Goal: Navigation & Orientation: Understand site structure

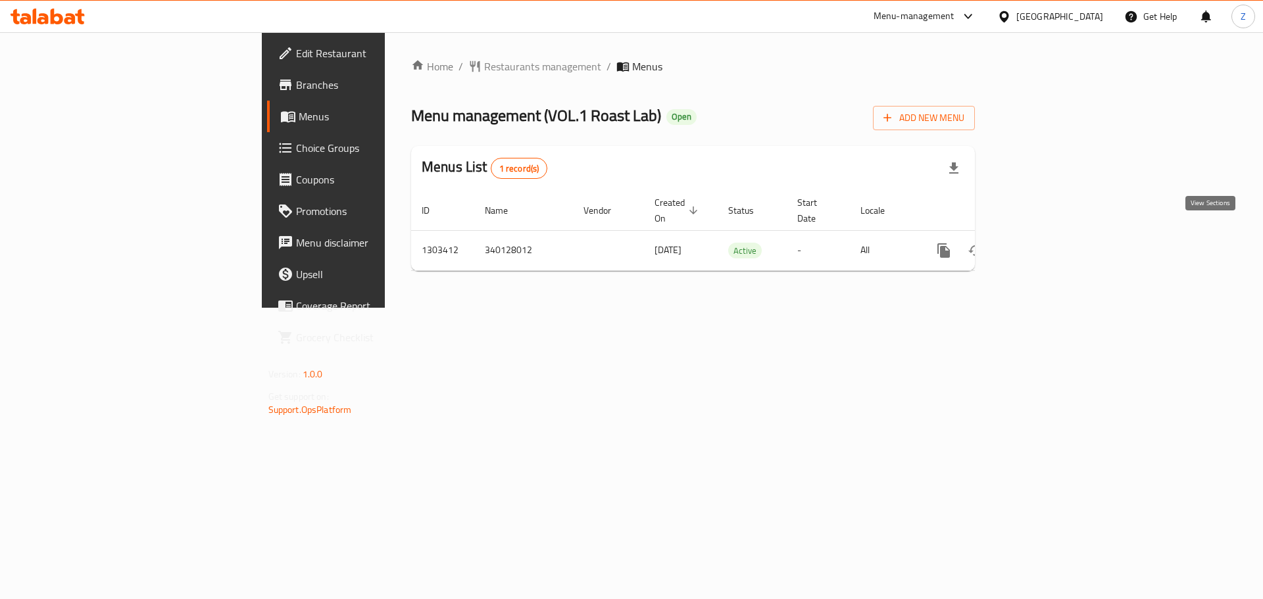
click at [1046, 243] on icon "enhanced table" at bounding box center [1039, 251] width 16 height 16
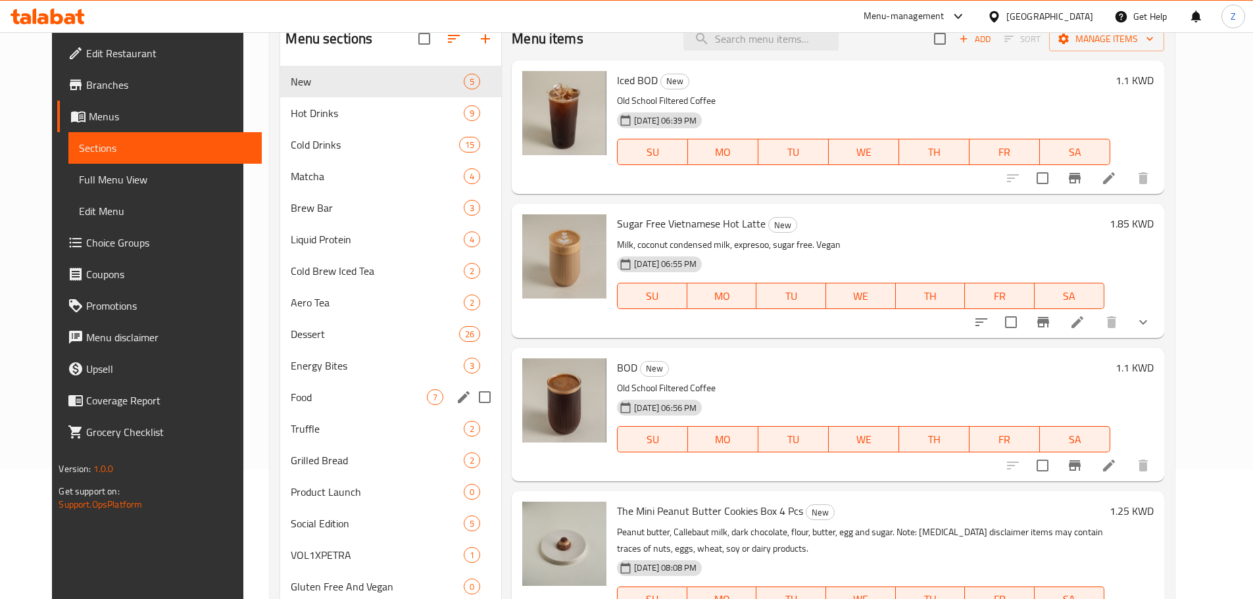
scroll to position [263, 0]
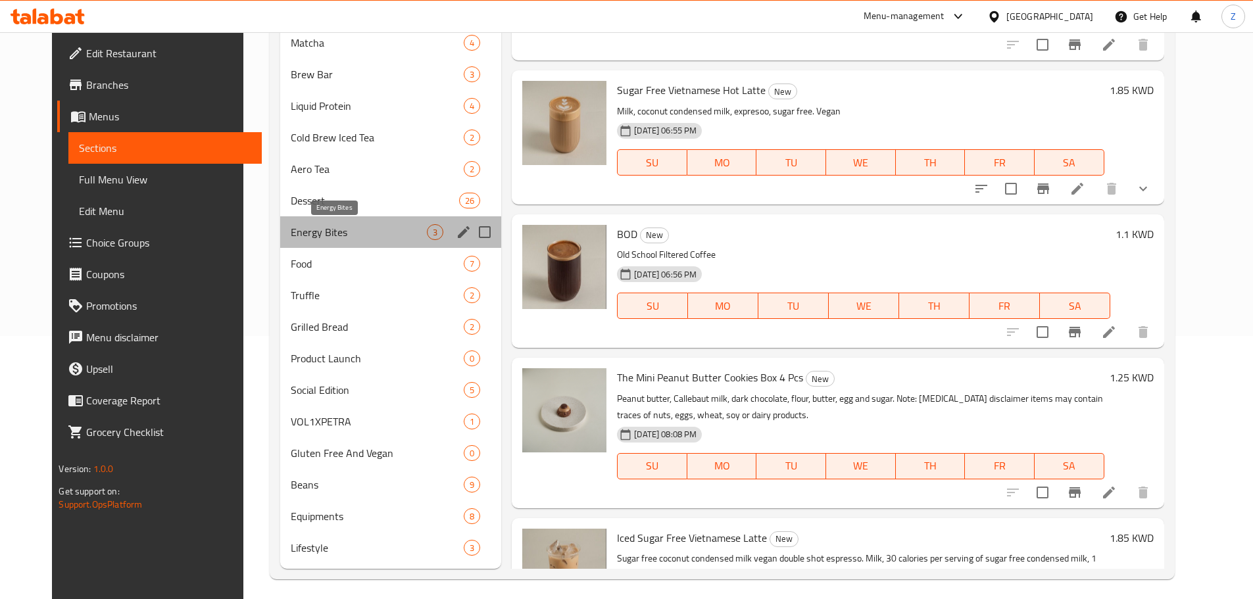
click at [301, 226] on span "Energy Bites" at bounding box center [359, 232] width 136 height 16
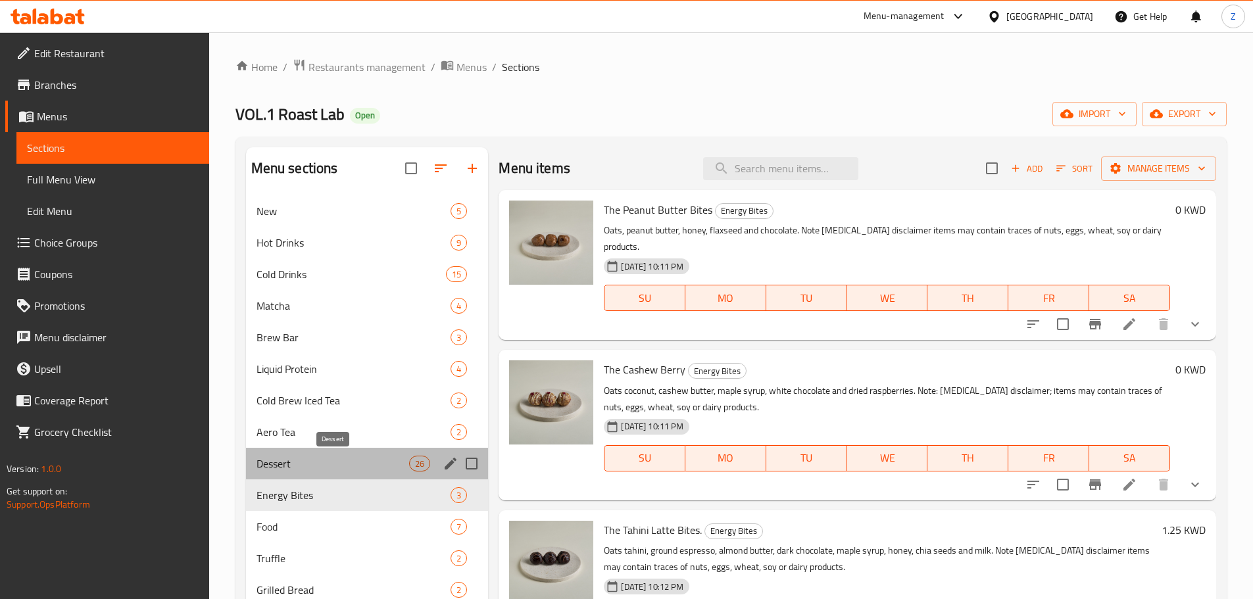
click at [285, 469] on span "Dessert" at bounding box center [333, 464] width 153 height 16
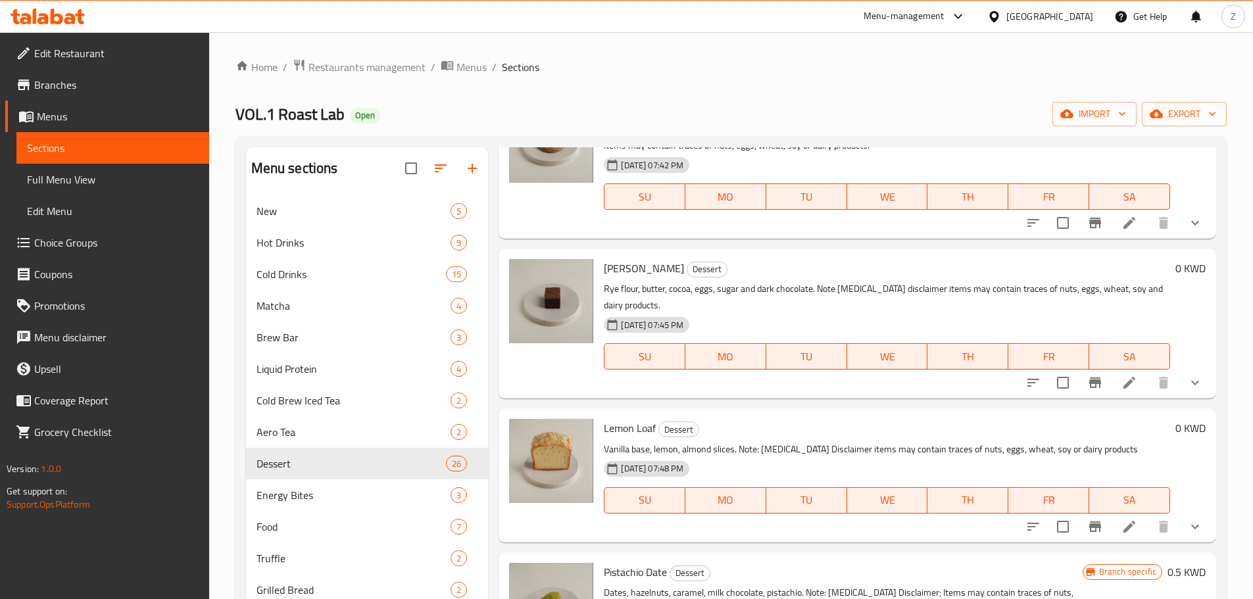
scroll to position [1710, 0]
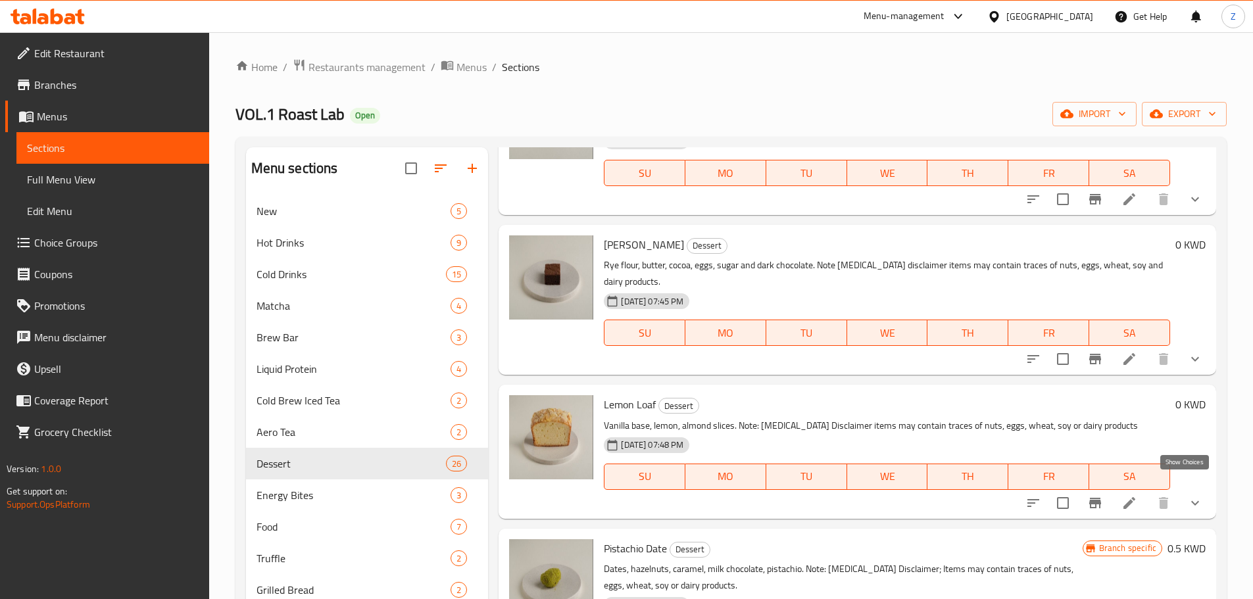
click at [1191, 495] on icon "show more" at bounding box center [1195, 503] width 16 height 16
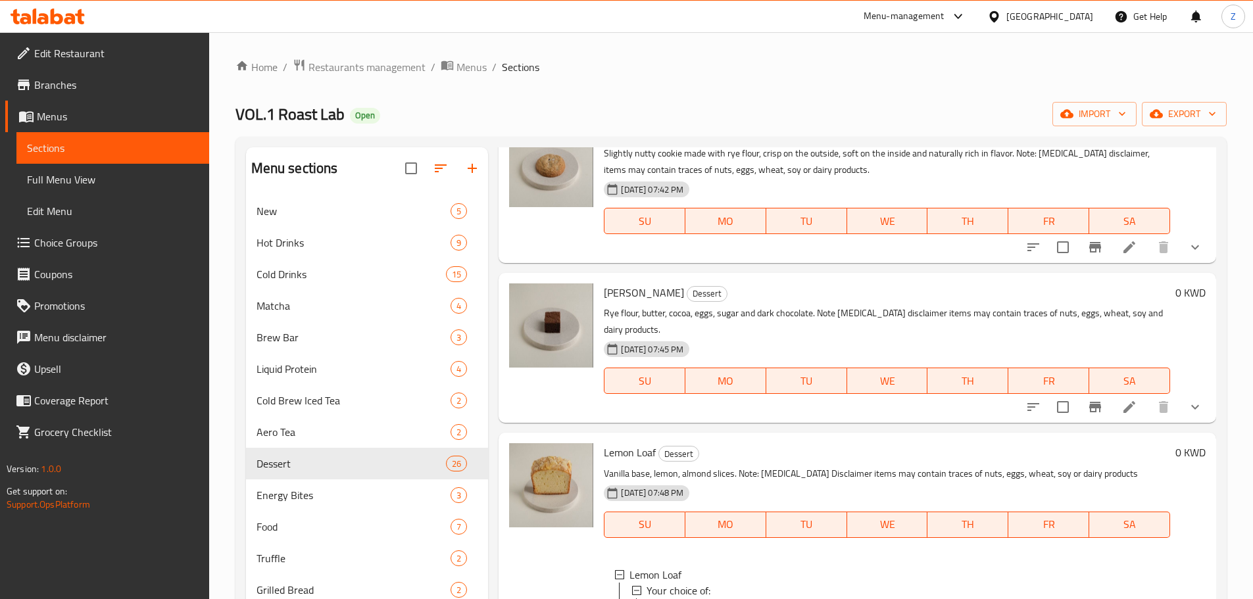
scroll to position [1644, 0]
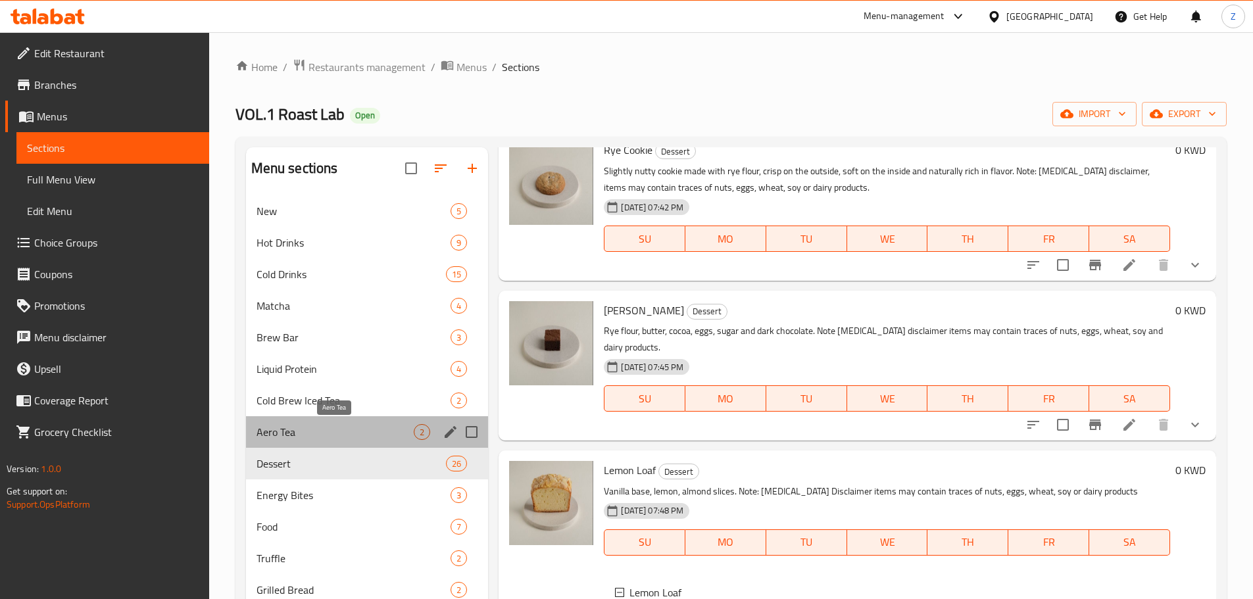
click at [310, 428] on span "Aero Tea" at bounding box center [336, 432] width 158 height 16
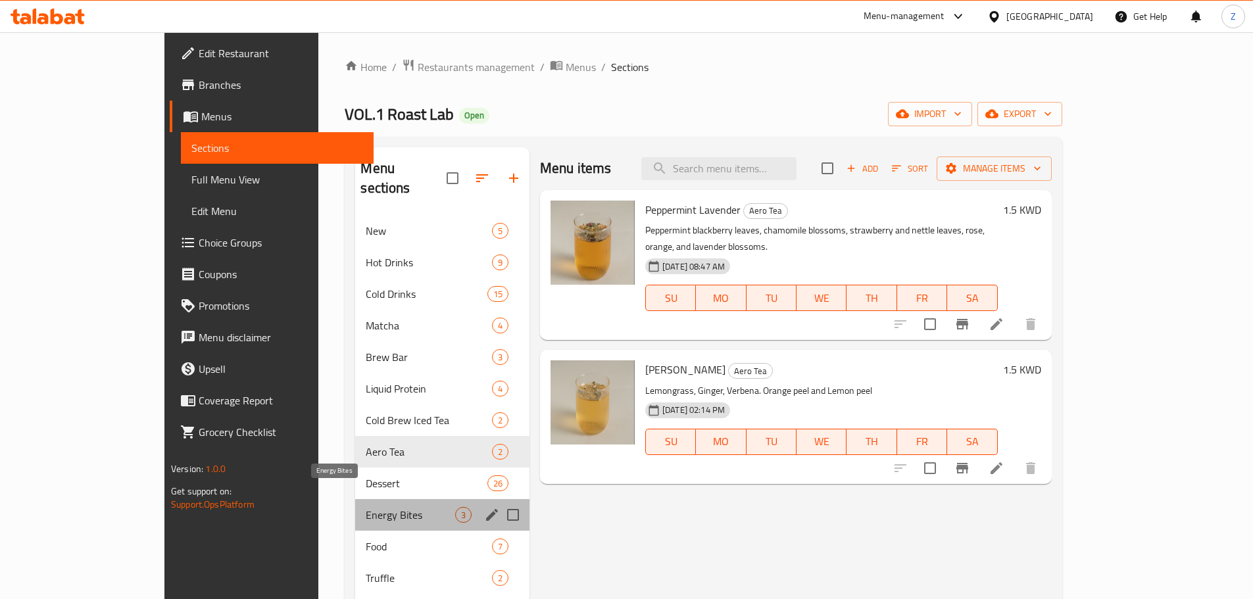
click at [366, 507] on span "Energy Bites" at bounding box center [410, 515] width 89 height 16
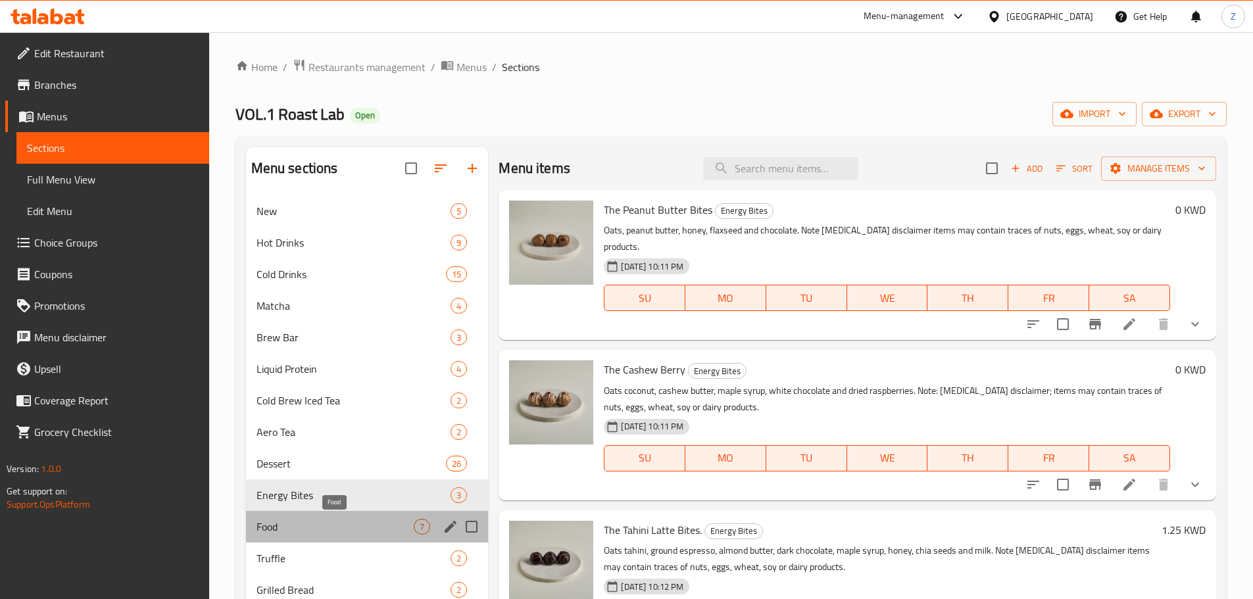
click at [308, 529] on span "Food" at bounding box center [336, 527] width 158 height 16
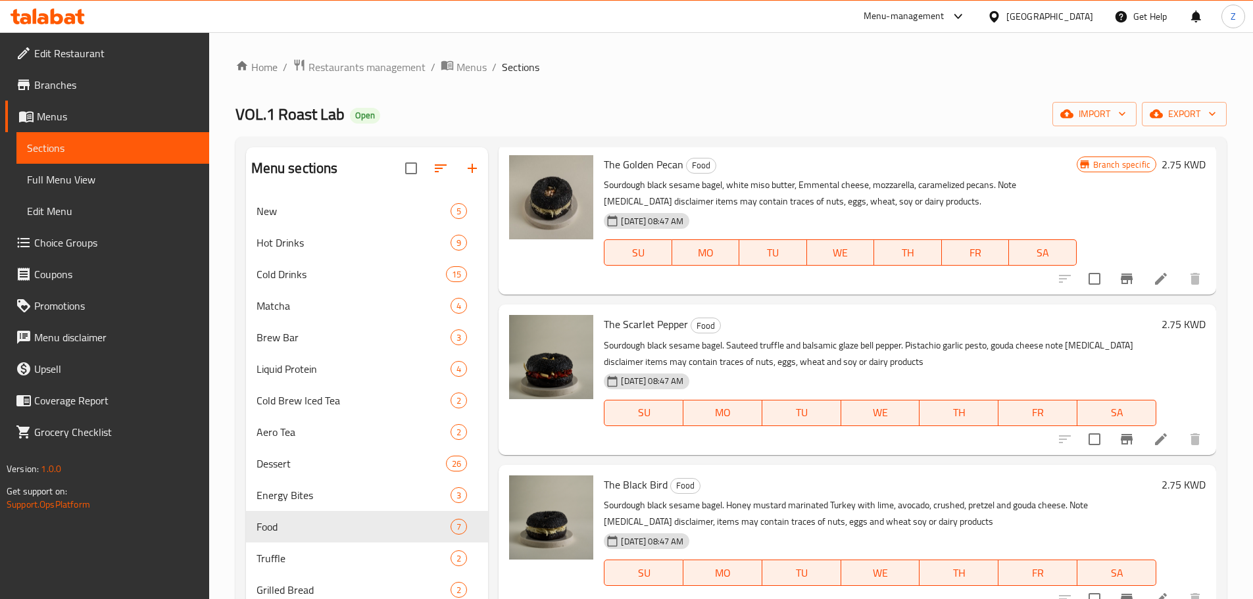
scroll to position [453, 0]
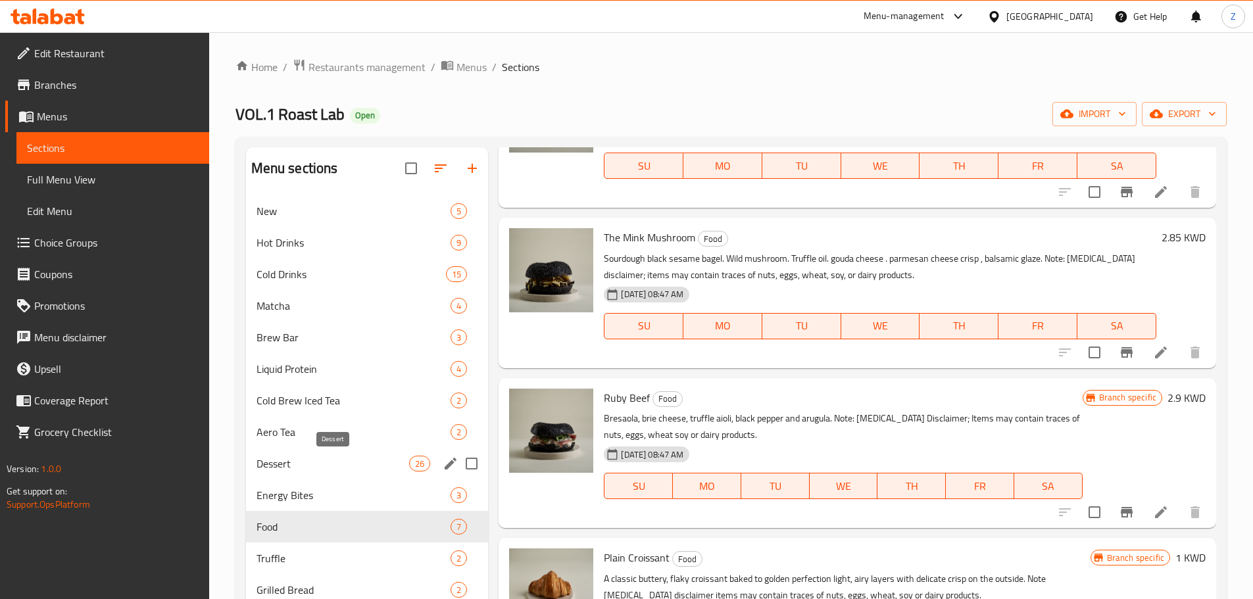
click at [290, 462] on span "Dessert" at bounding box center [333, 464] width 153 height 16
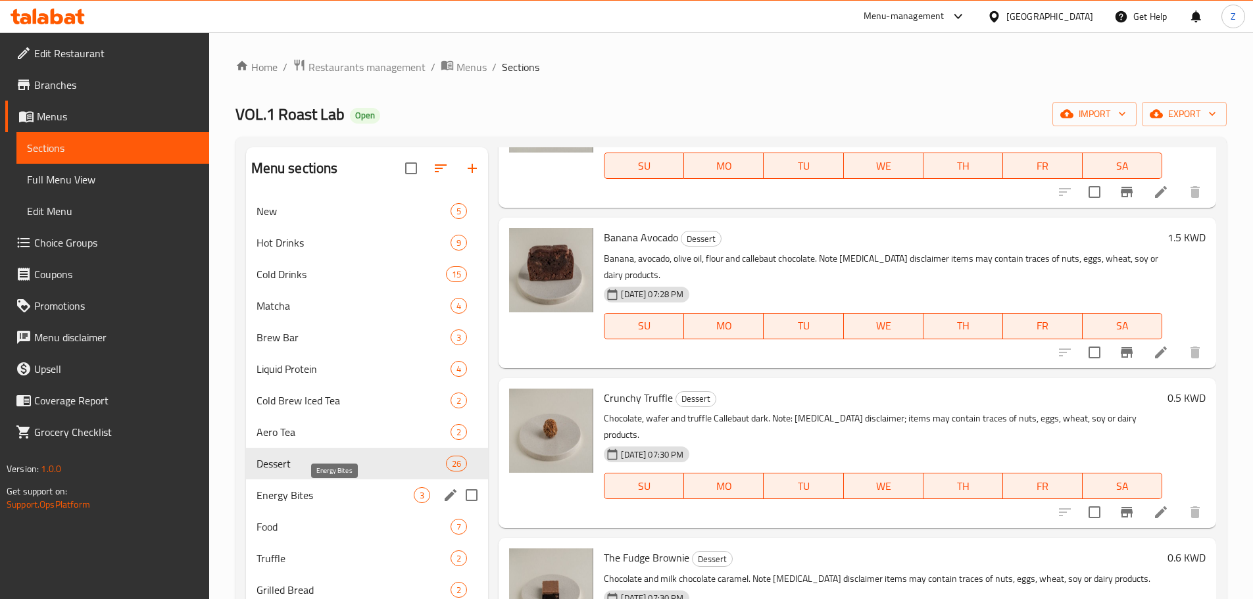
click at [316, 497] on span "Energy Bites" at bounding box center [336, 495] width 158 height 16
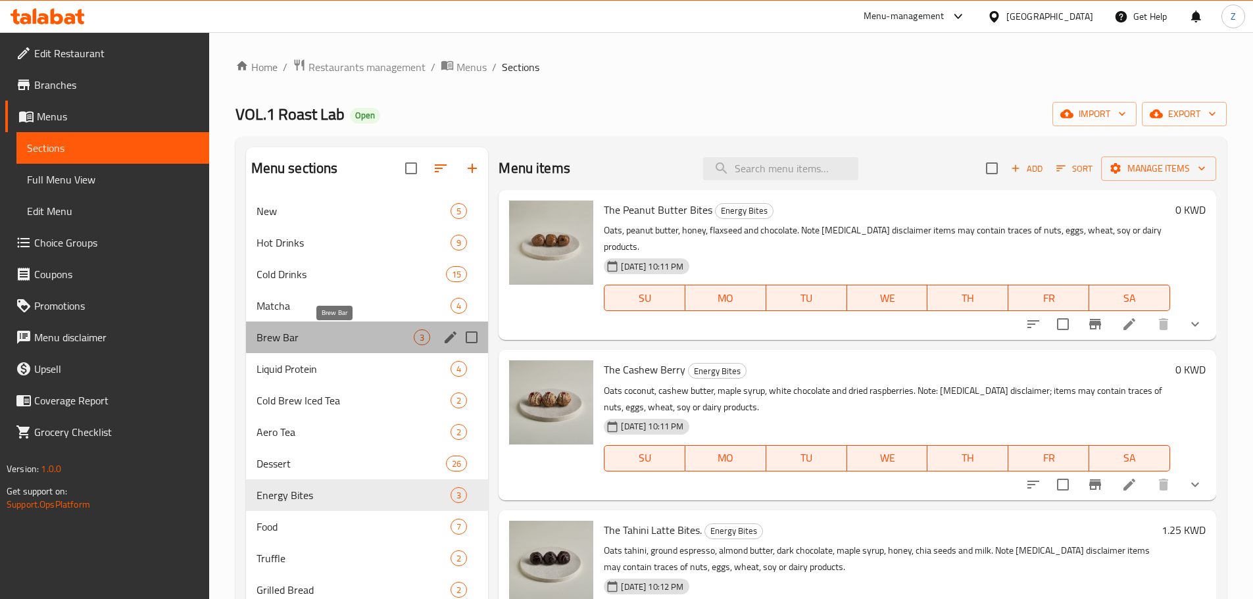
click at [312, 331] on span "Brew Bar" at bounding box center [336, 338] width 158 height 16
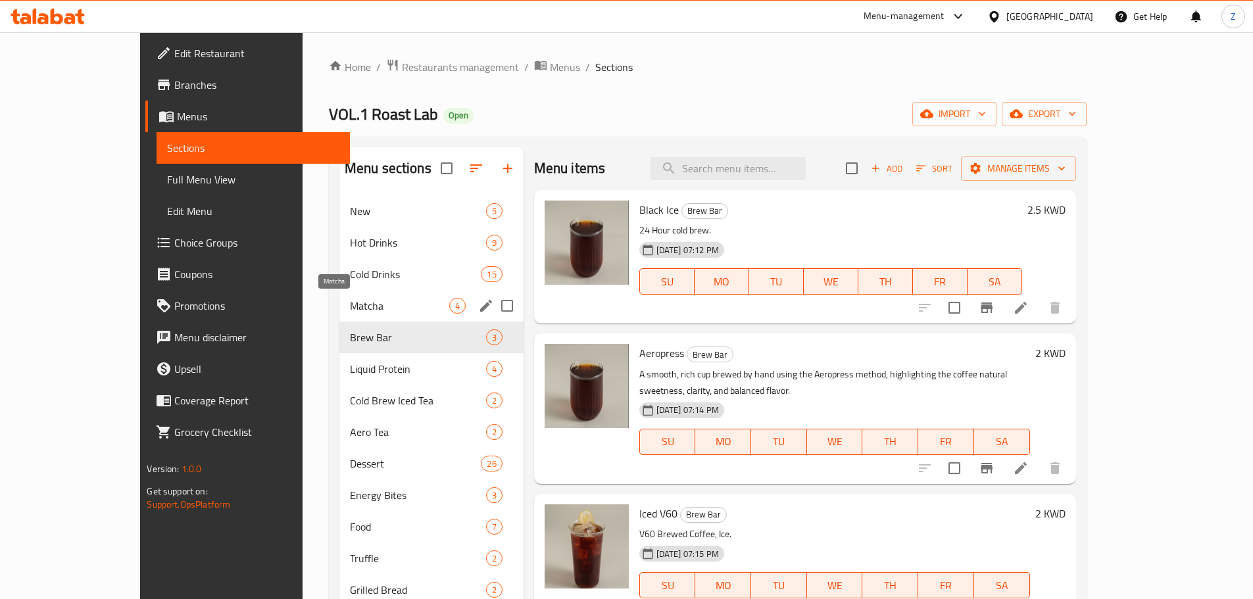
click at [350, 299] on span "Matcha" at bounding box center [399, 306] width 99 height 16
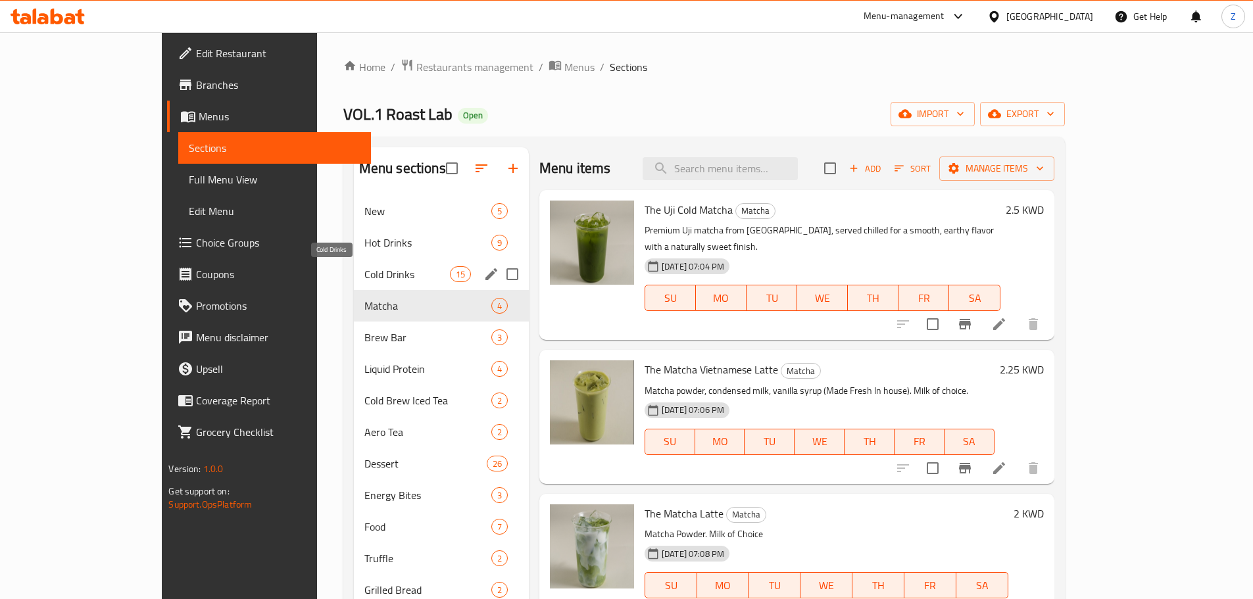
click at [364, 271] on span "Cold Drinks" at bounding box center [407, 274] width 86 height 16
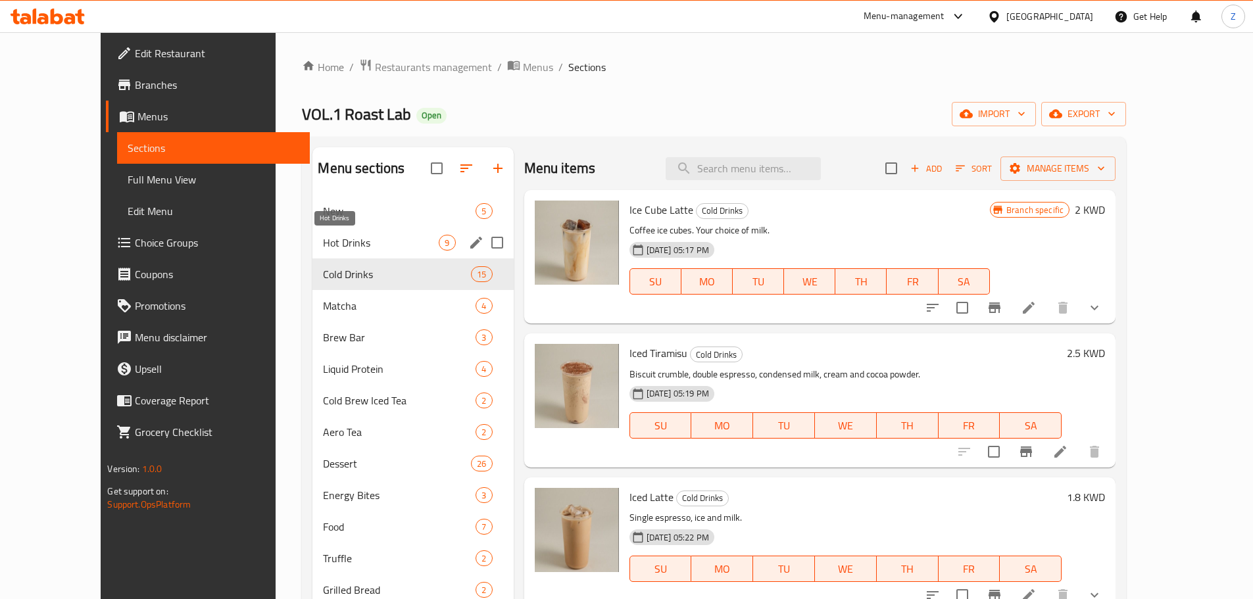
click at [323, 239] on span "Hot Drinks" at bounding box center [381, 243] width 116 height 16
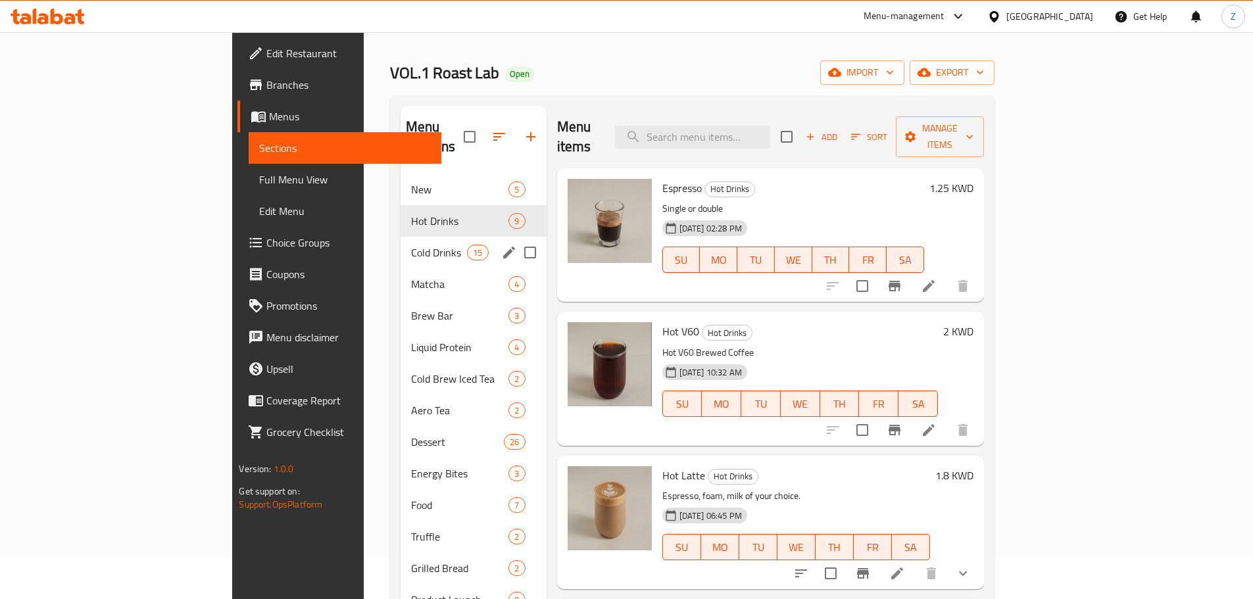
scroll to position [270, 0]
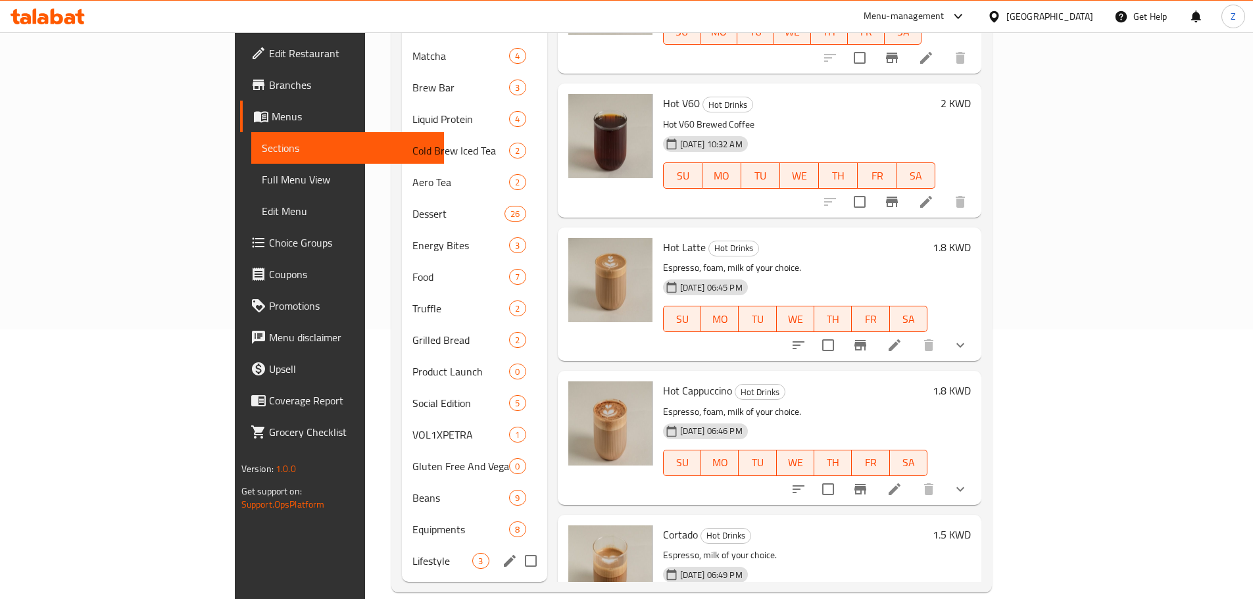
click at [402, 545] on div "Lifestyle 3" at bounding box center [474, 561] width 145 height 32
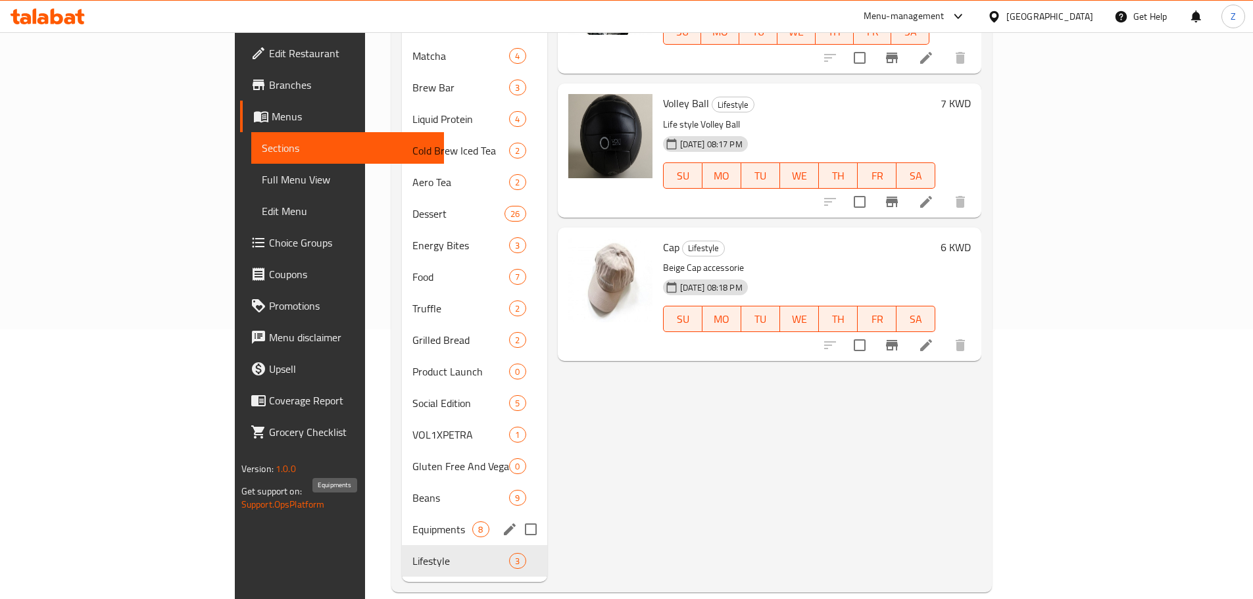
click at [412, 522] on span "Equipments" at bounding box center [442, 530] width 60 height 16
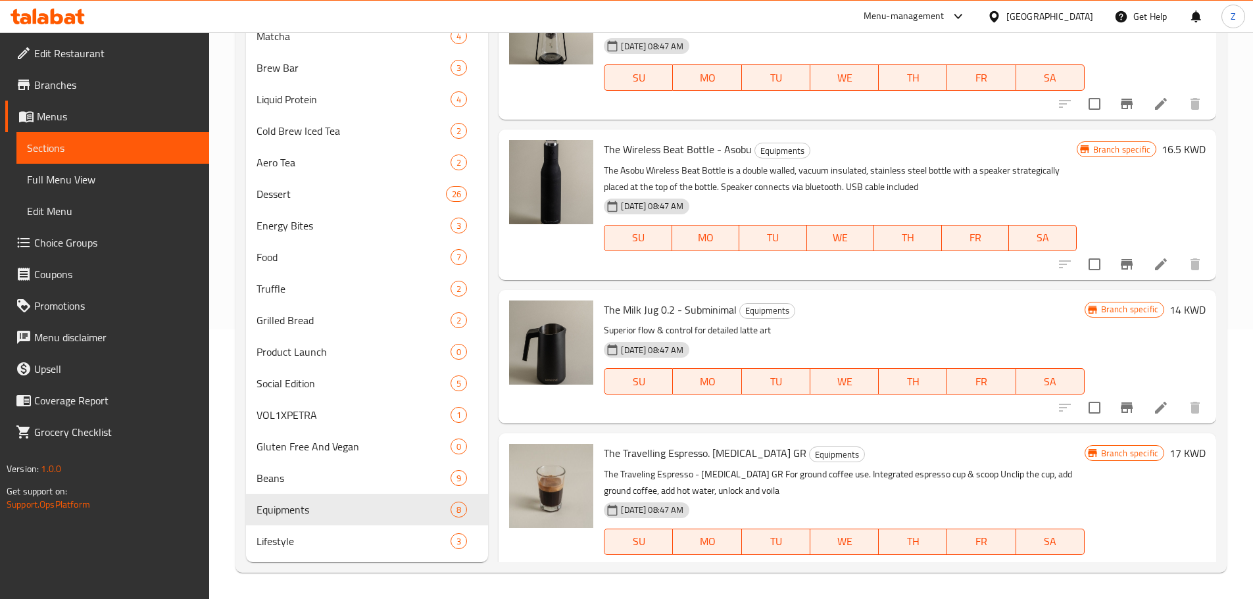
scroll to position [263, 0]
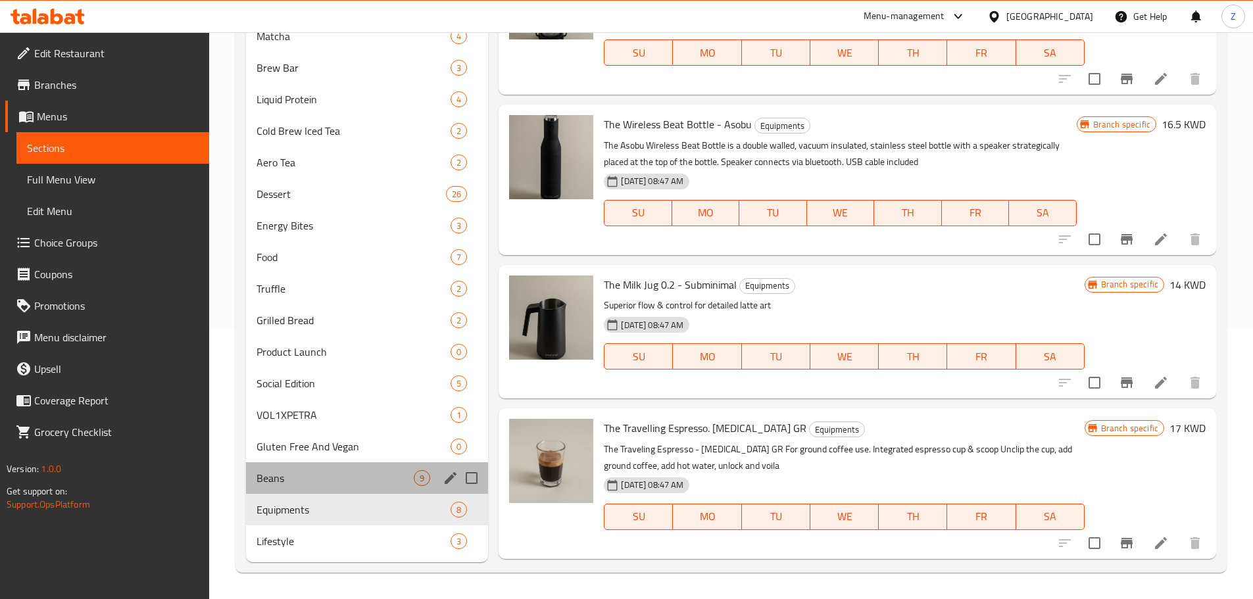
click at [301, 467] on div "Beans 9" at bounding box center [367, 478] width 243 height 32
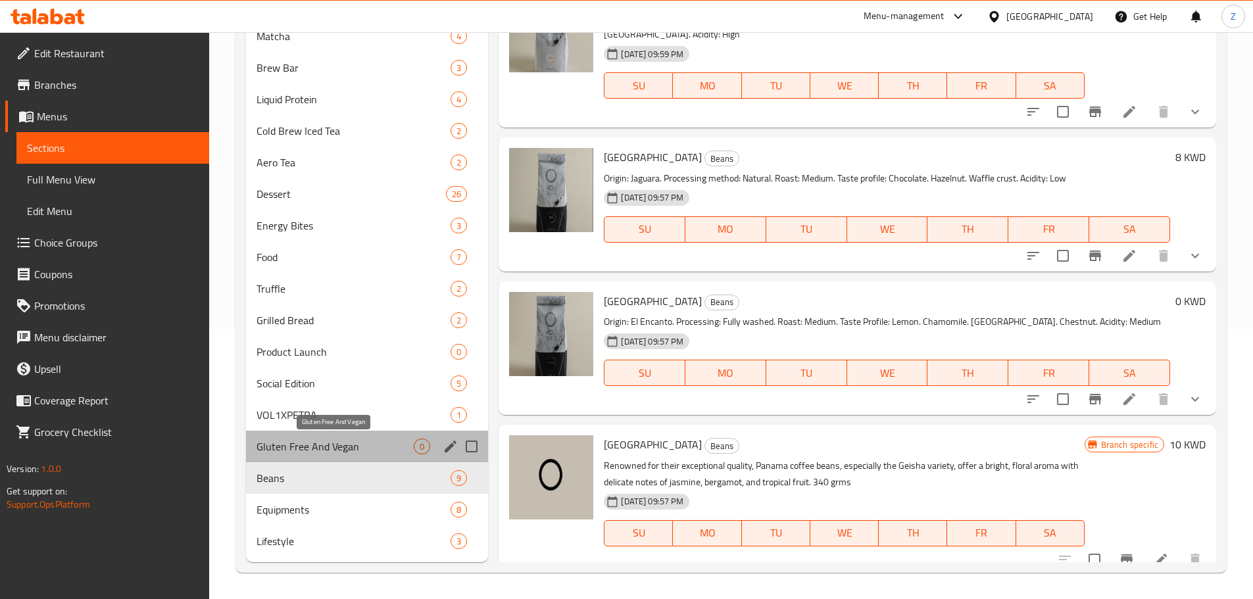
click at [330, 445] on span "Gluten Free And Vegan" at bounding box center [336, 447] width 158 height 16
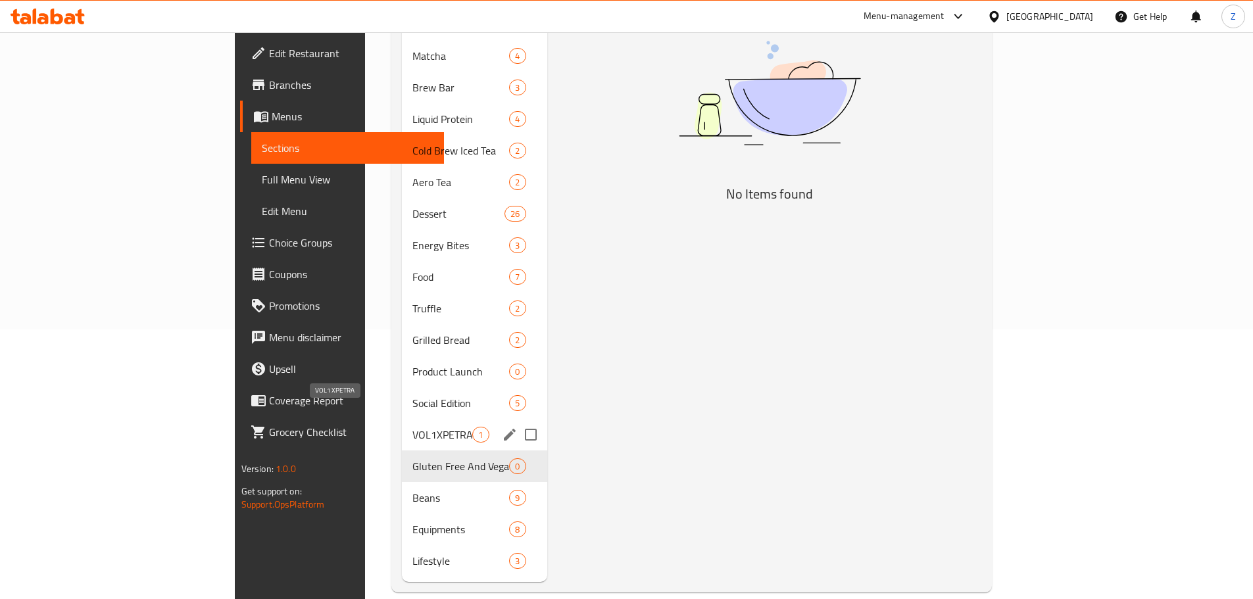
click at [412, 427] on span "VOL1XPETRA" at bounding box center [442, 435] width 60 height 16
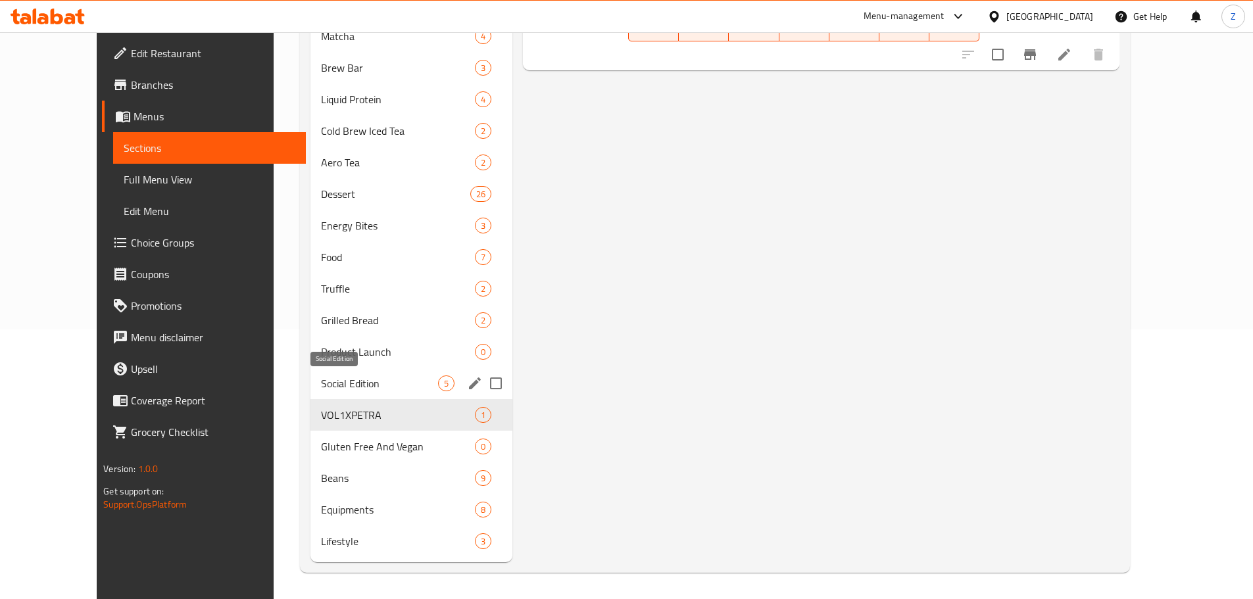
click at [321, 384] on span "Social Edition" at bounding box center [379, 384] width 117 height 16
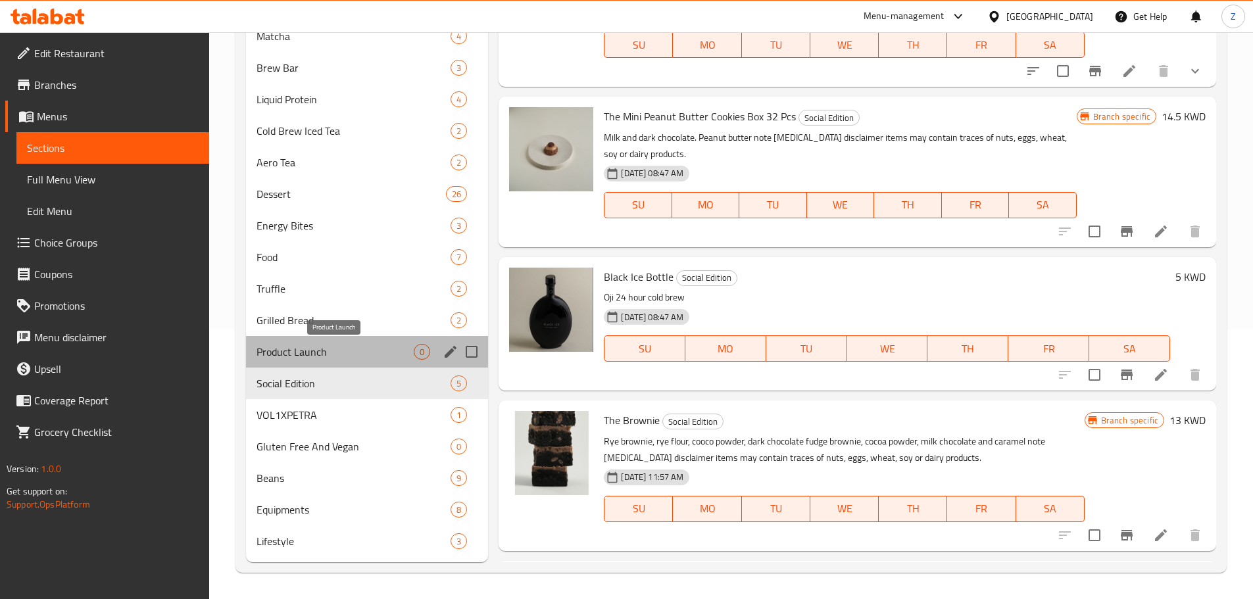
click at [316, 357] on span "Product Launch" at bounding box center [336, 352] width 158 height 16
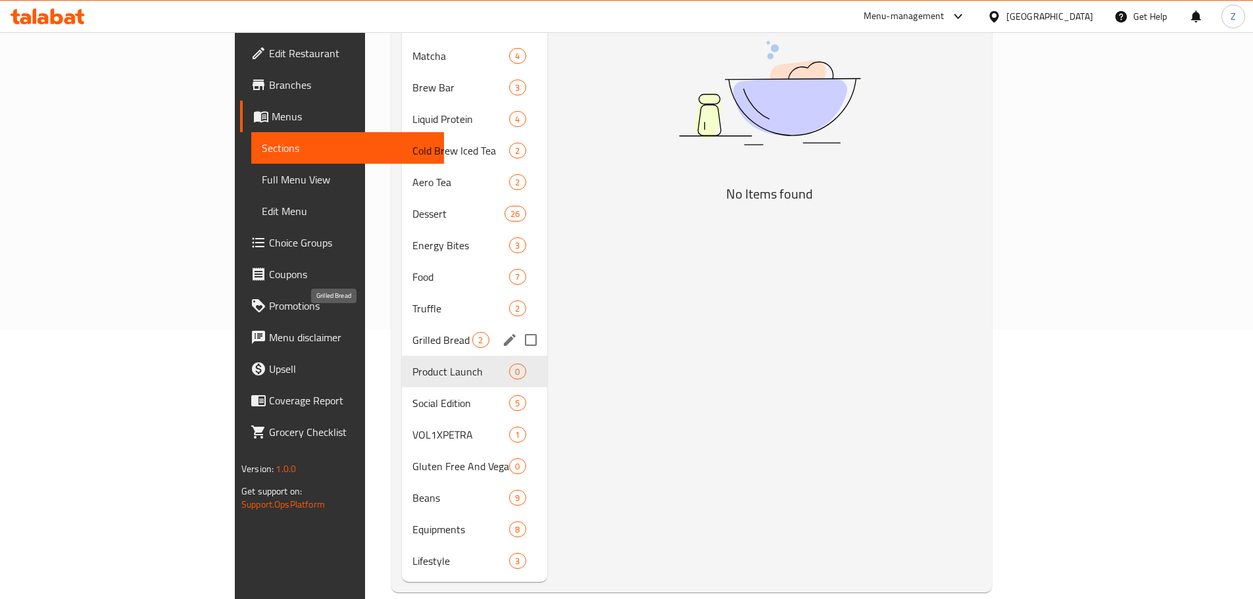
click at [412, 332] on span "Grilled Bread" at bounding box center [442, 340] width 60 height 16
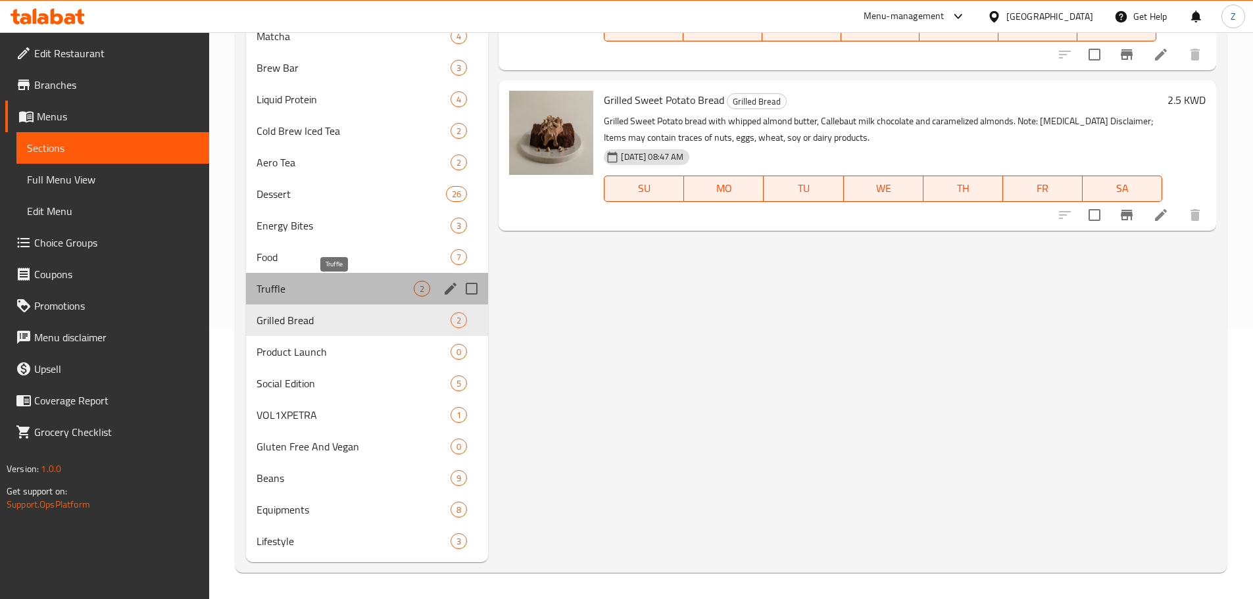
click at [311, 281] on span "Truffle" at bounding box center [336, 289] width 158 height 16
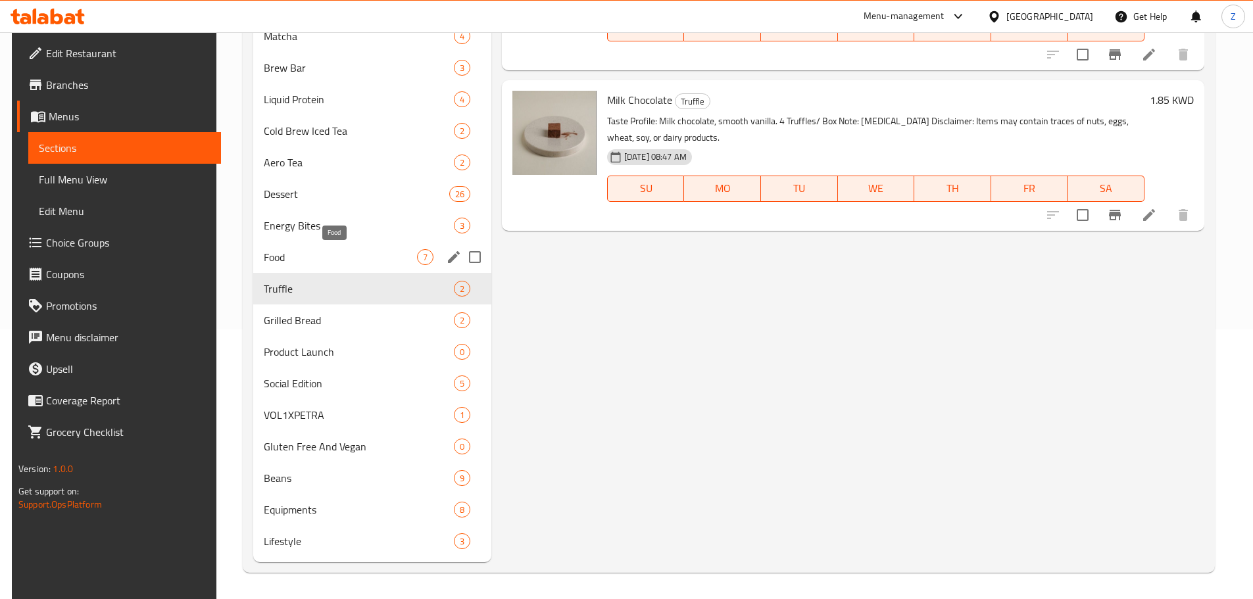
click at [328, 257] on span "Food" at bounding box center [340, 257] width 153 height 16
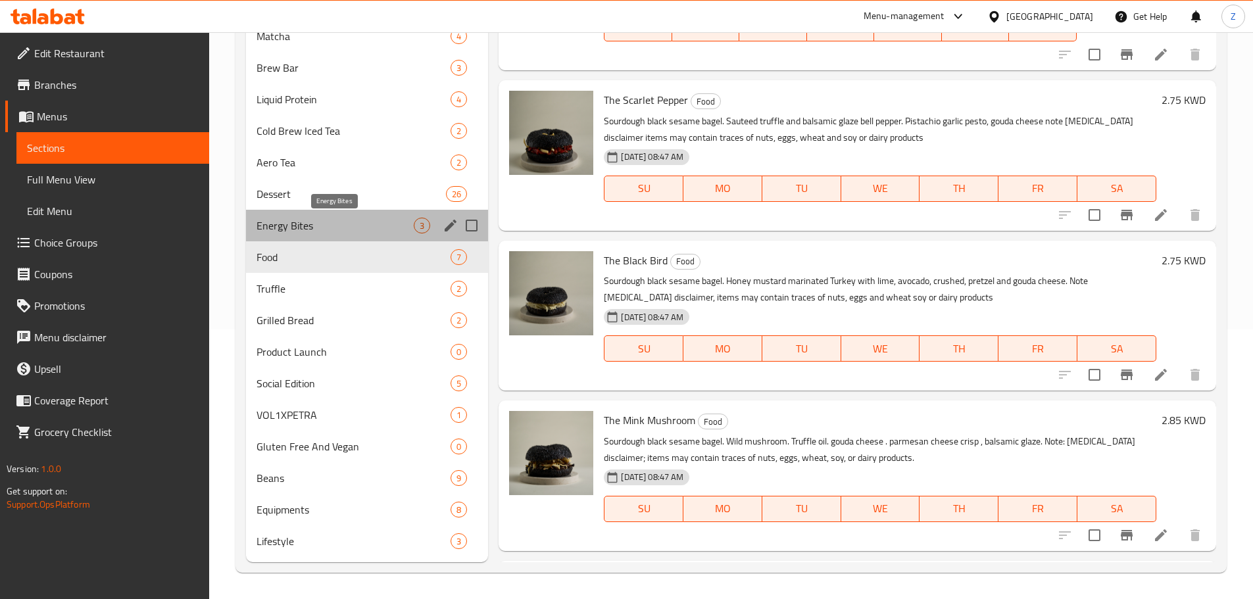
click at [332, 226] on span "Energy Bites" at bounding box center [336, 226] width 158 height 16
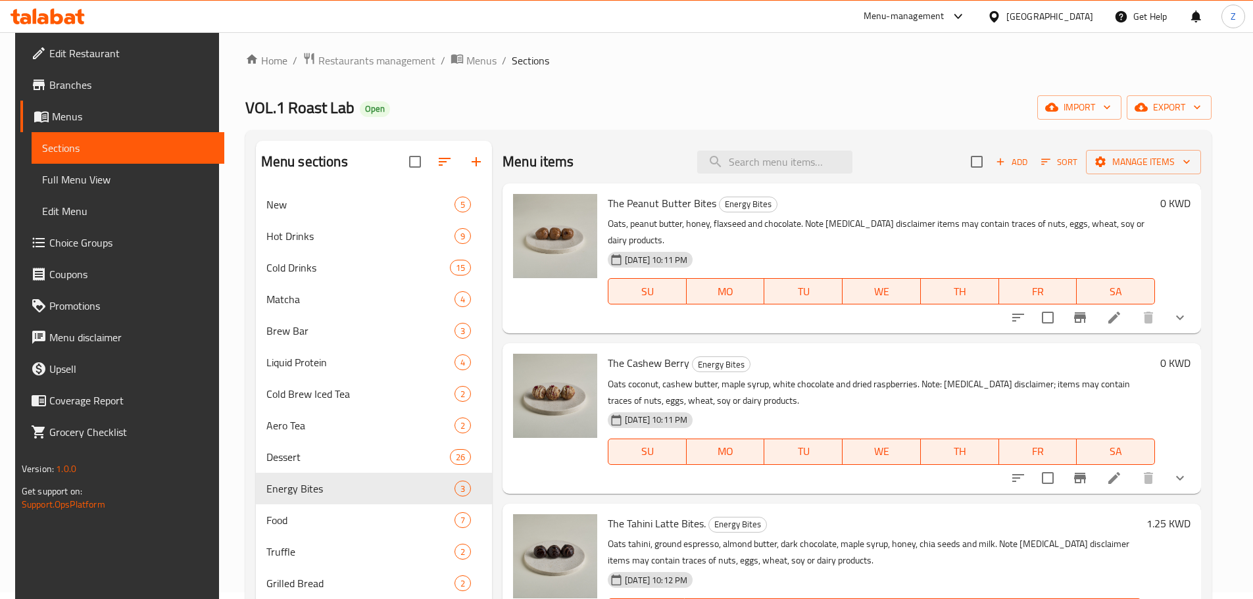
scroll to position [72, 0]
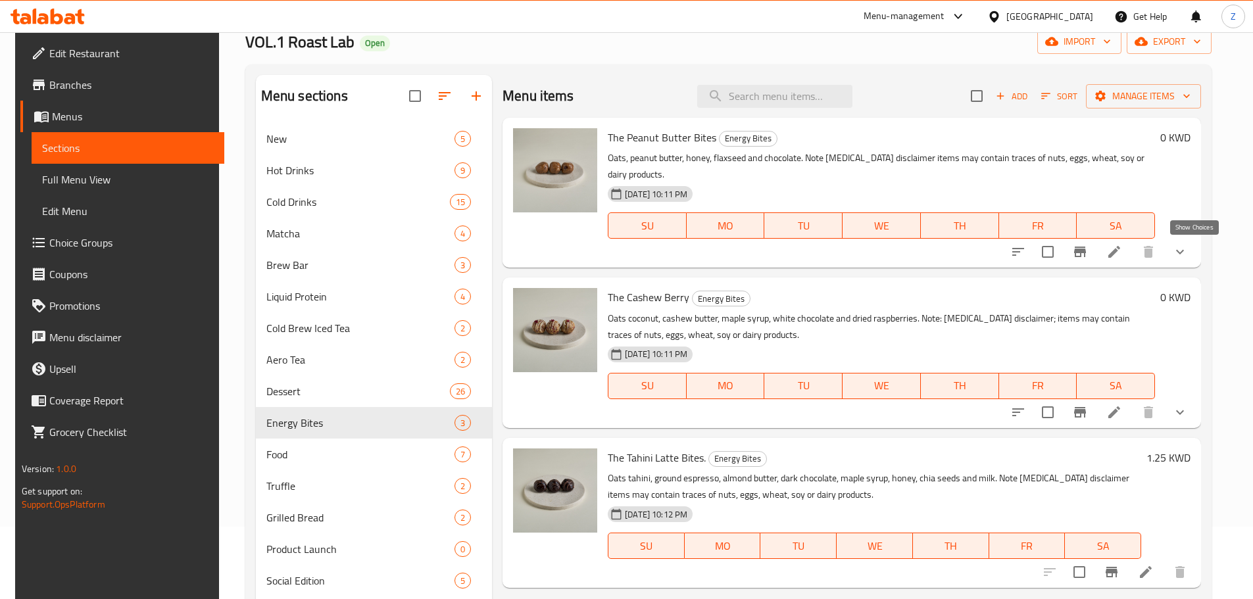
click at [1188, 251] on icon "show more" at bounding box center [1180, 252] width 16 height 16
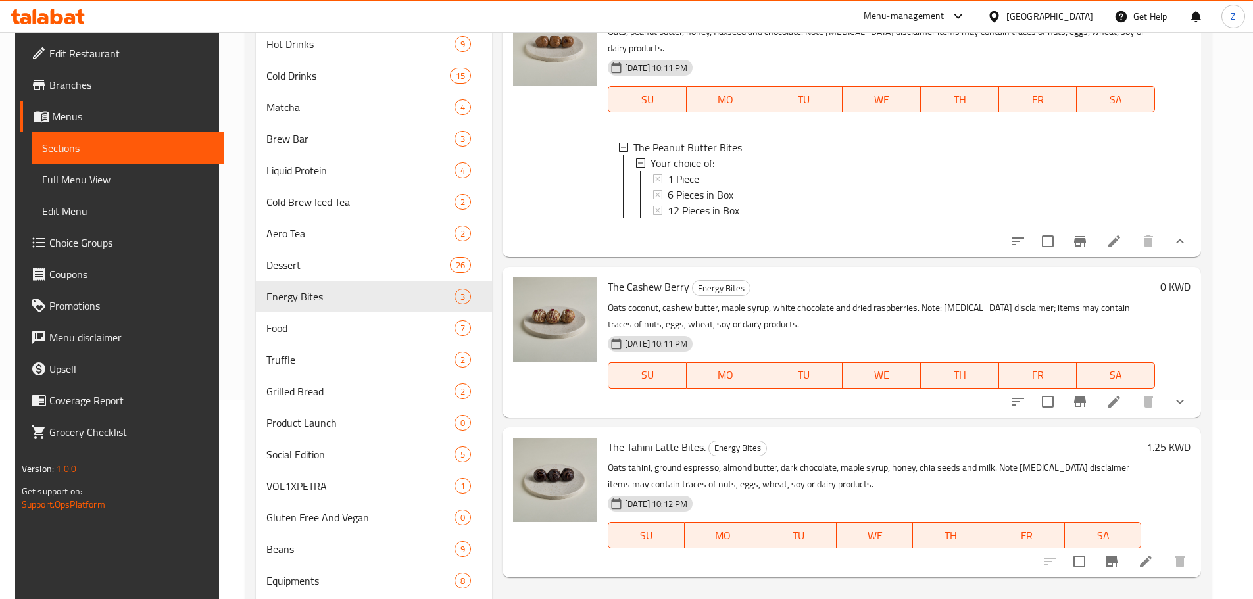
scroll to position [204, 0]
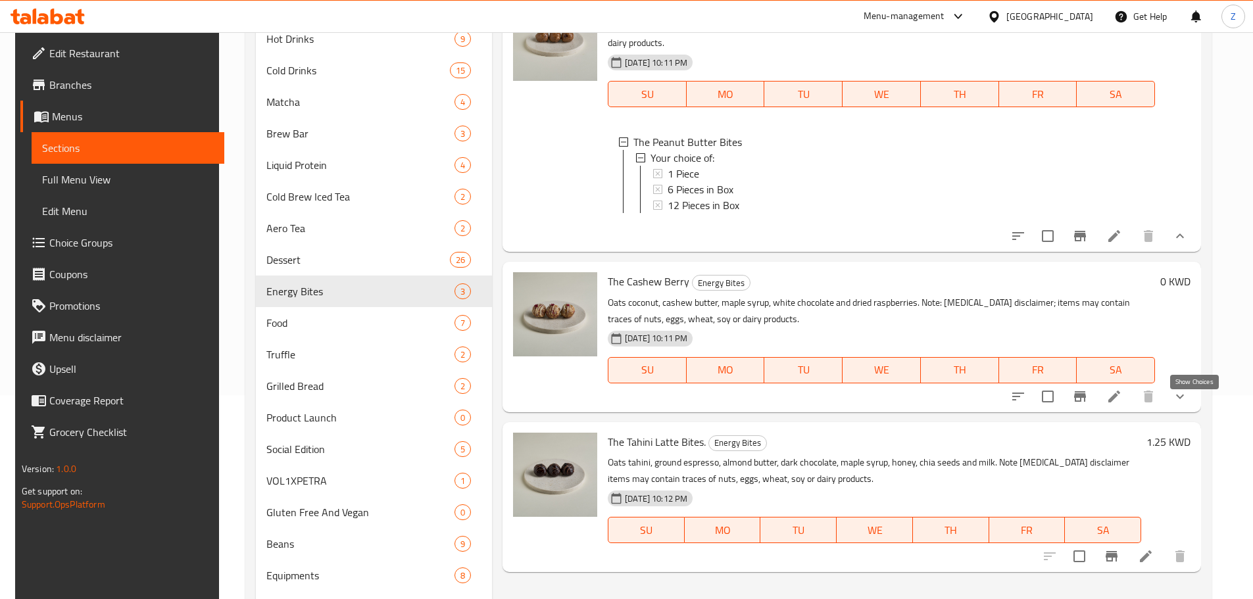
click at [1188, 404] on icon "show more" at bounding box center [1180, 397] width 16 height 16
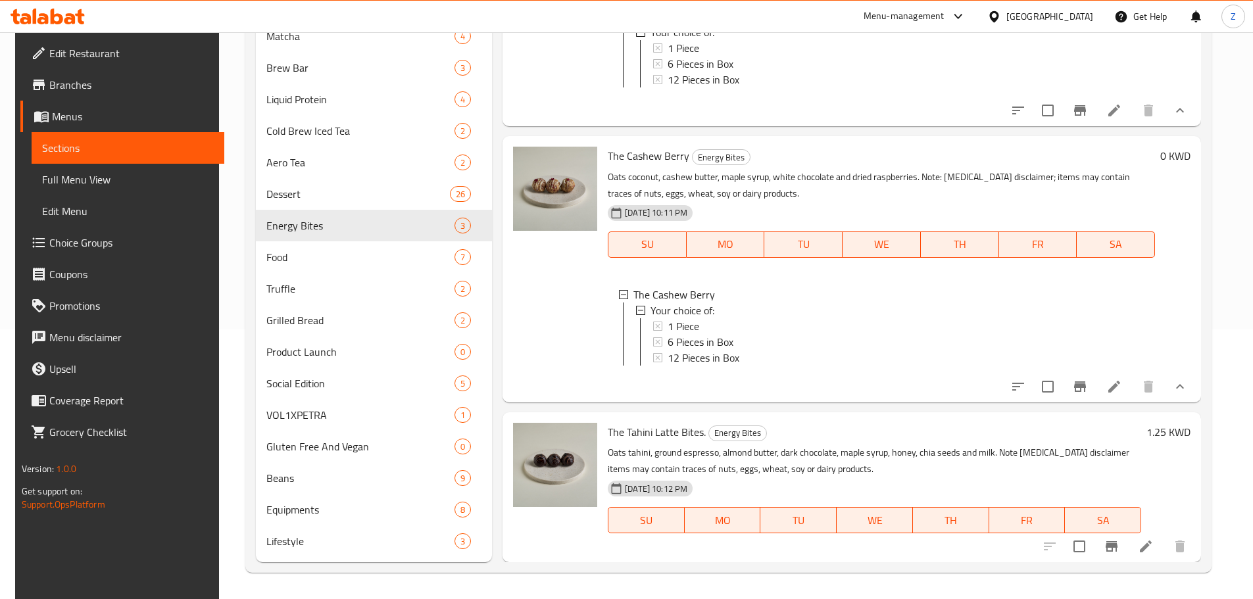
scroll to position [2, 0]
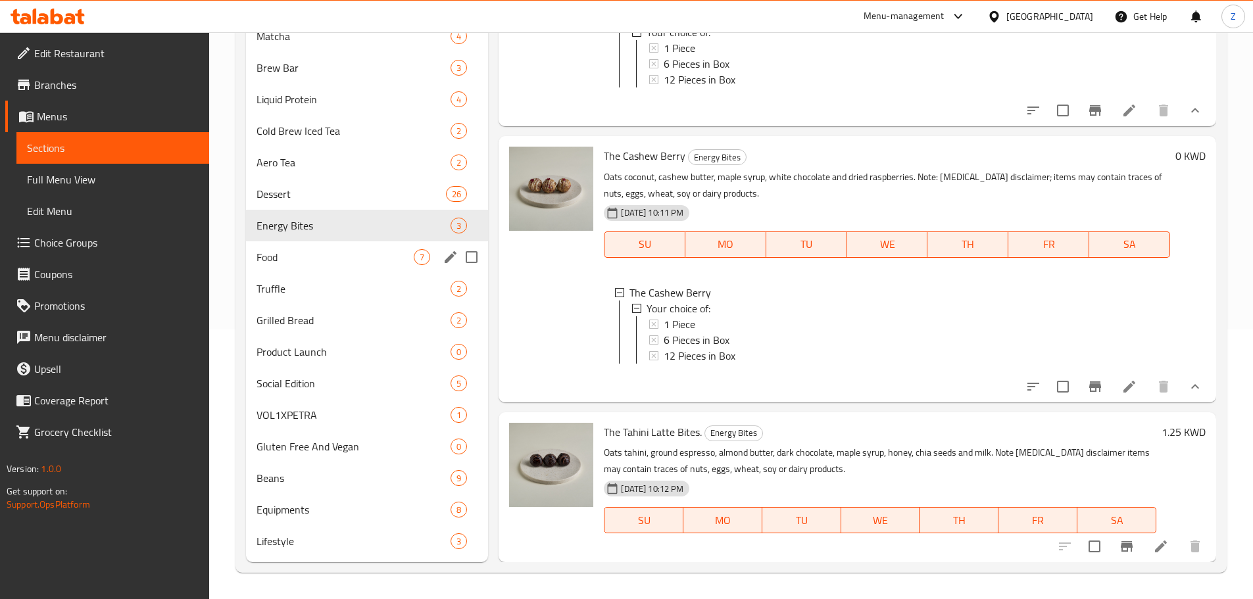
click at [314, 270] on div "Food 7" at bounding box center [367, 257] width 243 height 32
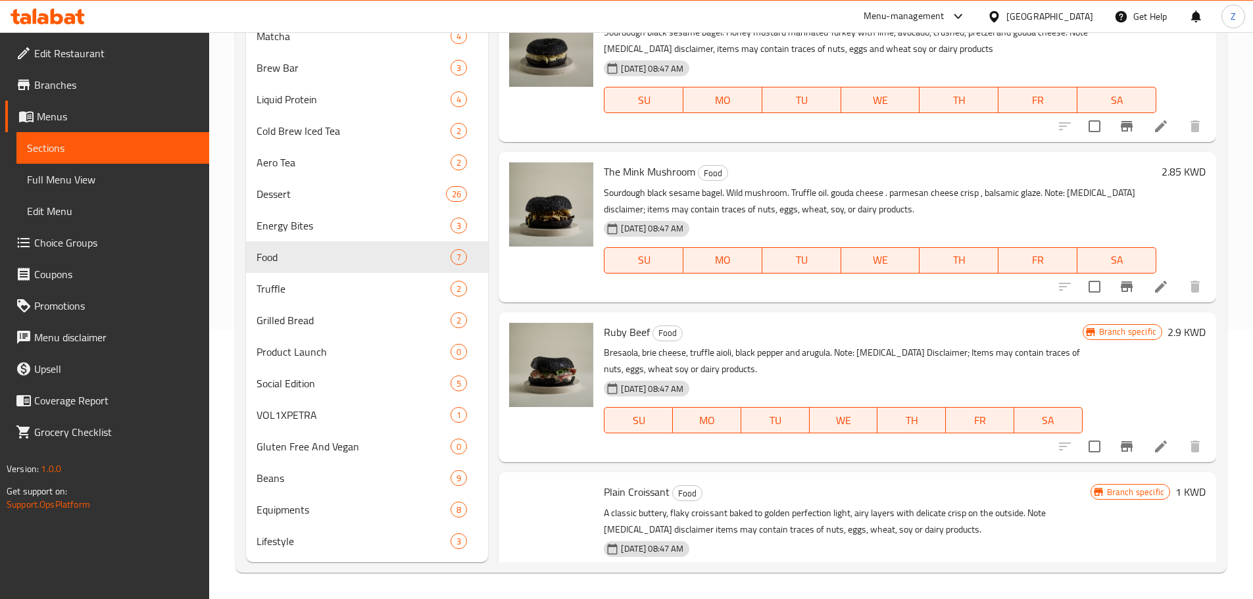
scroll to position [453, 0]
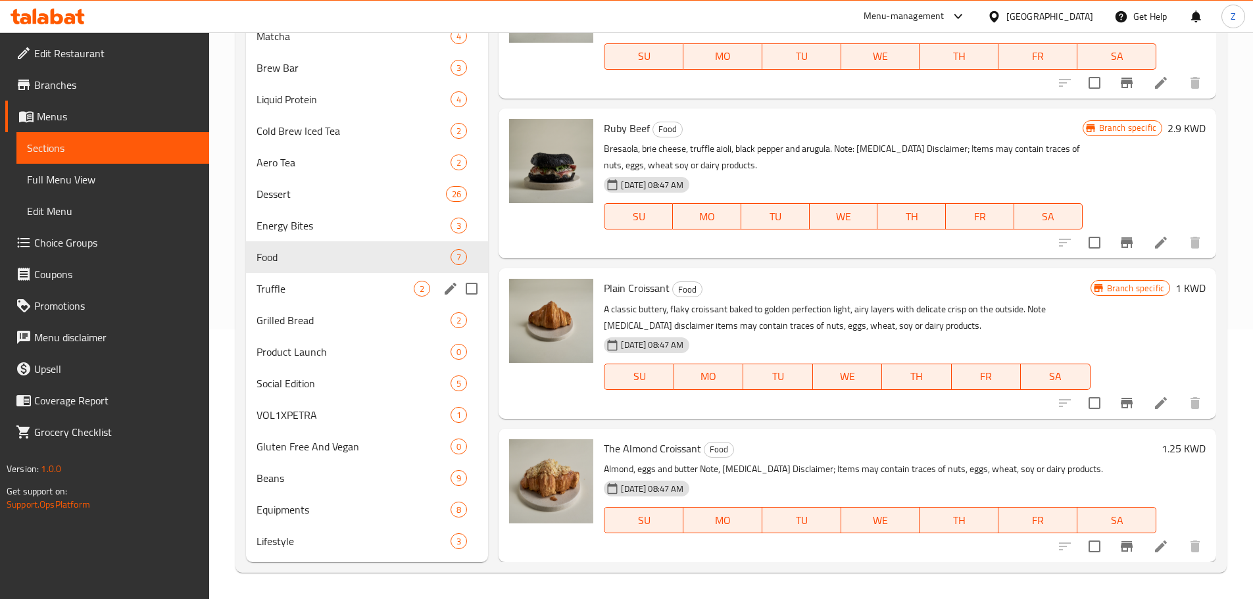
click at [289, 298] on div "Truffle 2" at bounding box center [367, 289] width 243 height 32
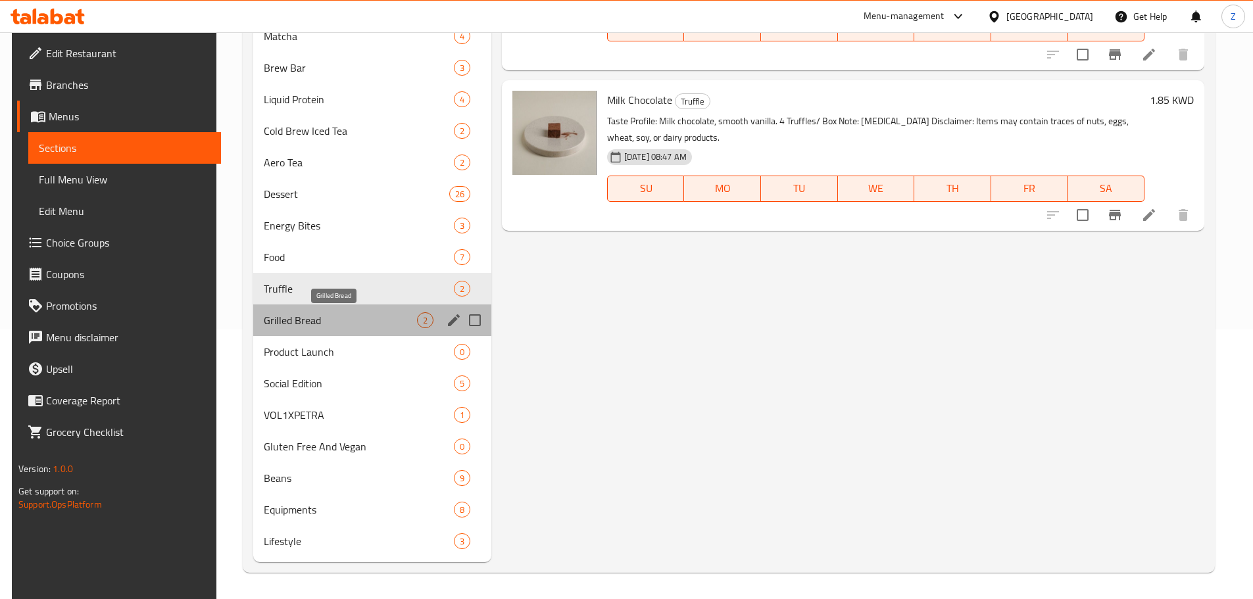
click at [295, 317] on span "Grilled Bread" at bounding box center [340, 320] width 153 height 16
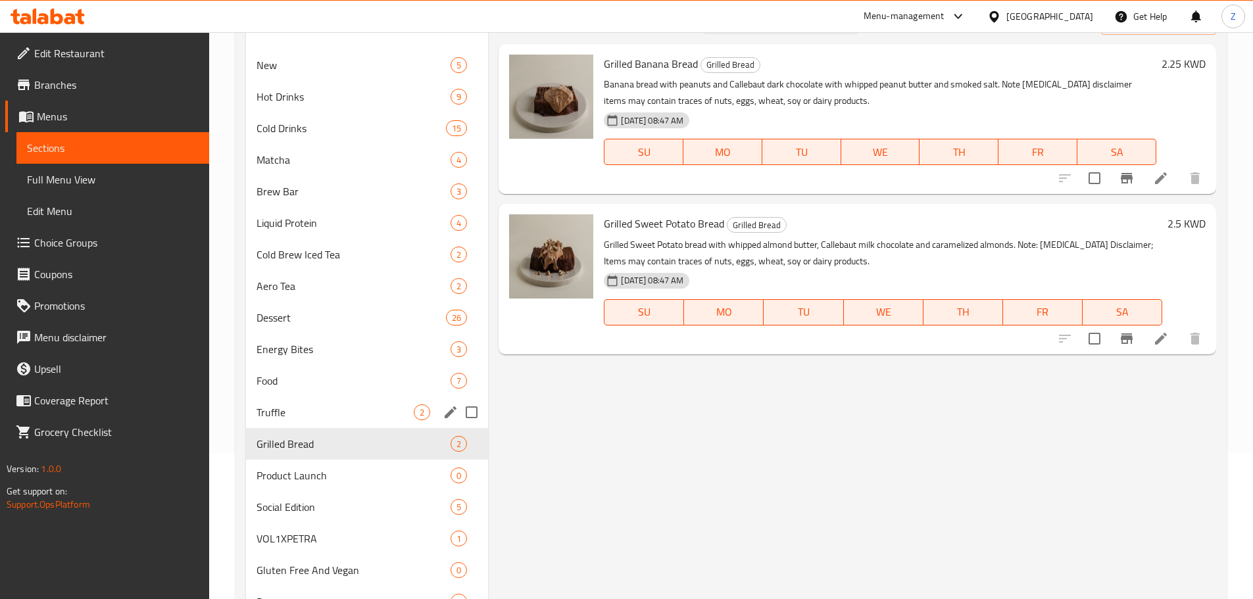
scroll to position [138, 0]
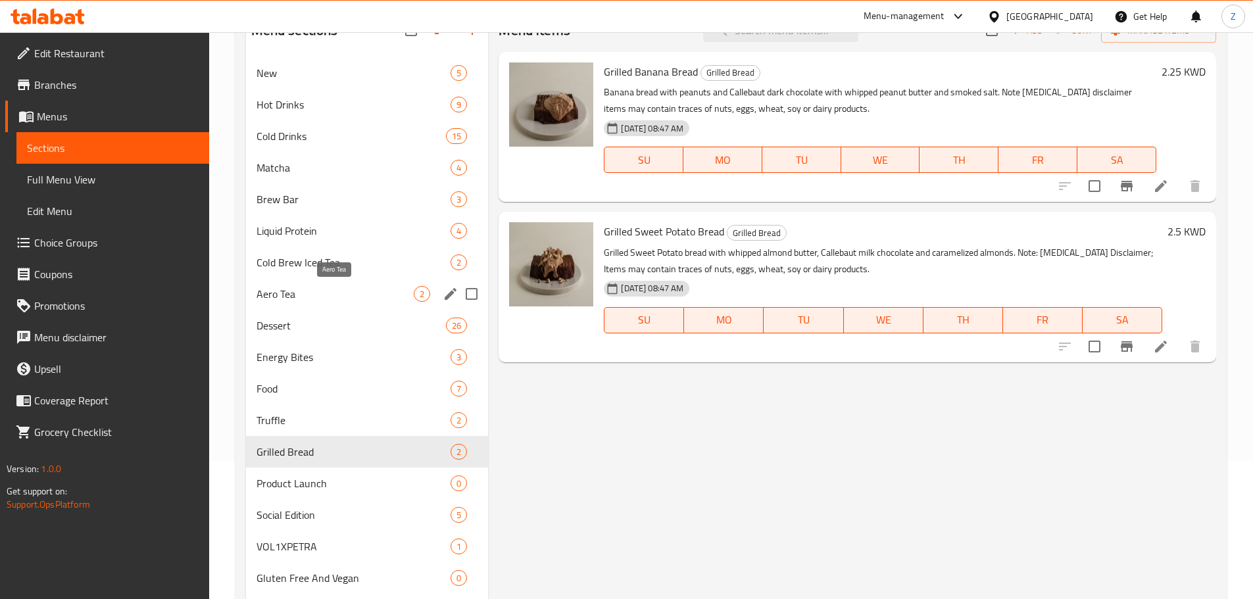
click at [293, 301] on span "Aero Tea" at bounding box center [336, 294] width 158 height 16
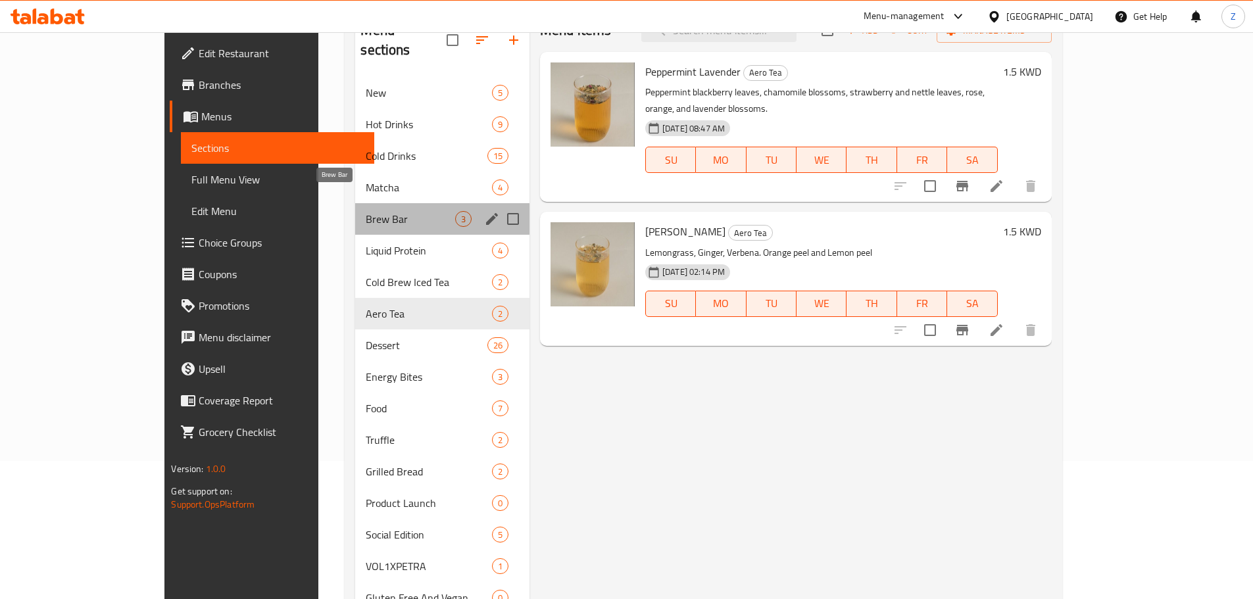
click at [366, 211] on span "Brew Bar" at bounding box center [410, 219] width 89 height 16
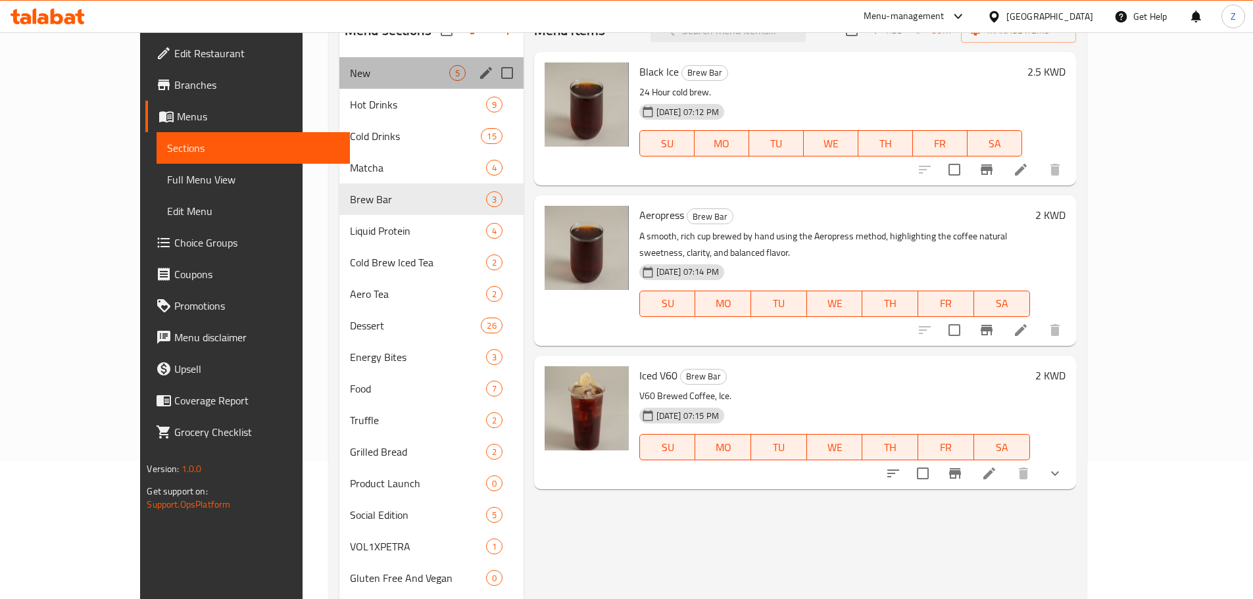
click at [339, 84] on div "New 5" at bounding box center [431, 73] width 184 height 32
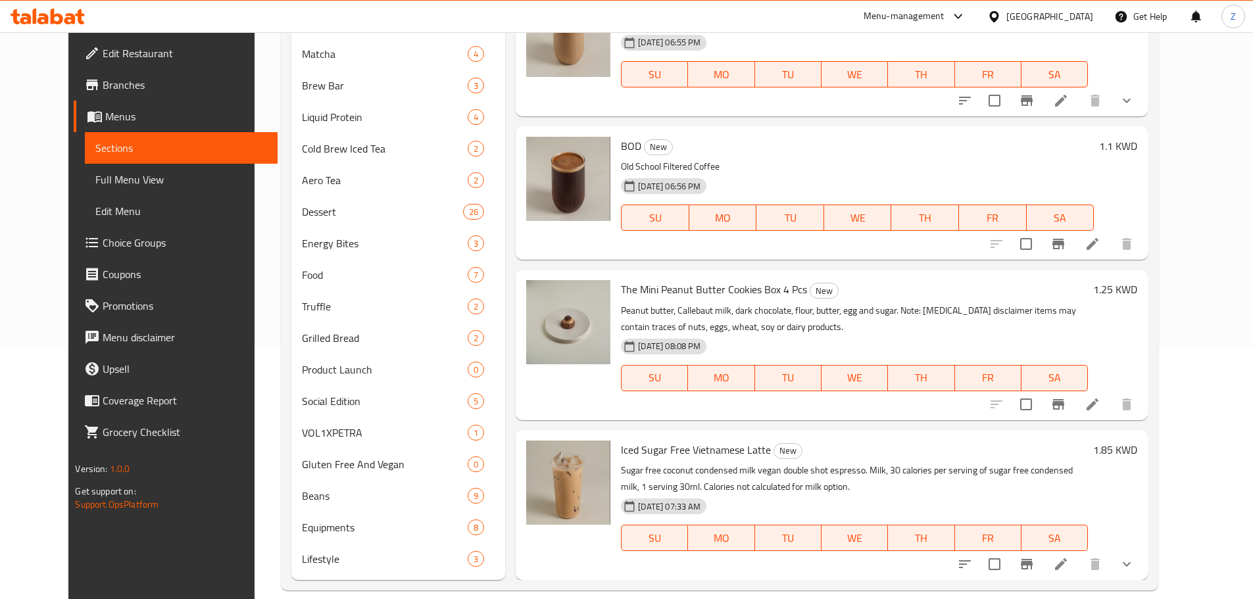
scroll to position [270, 0]
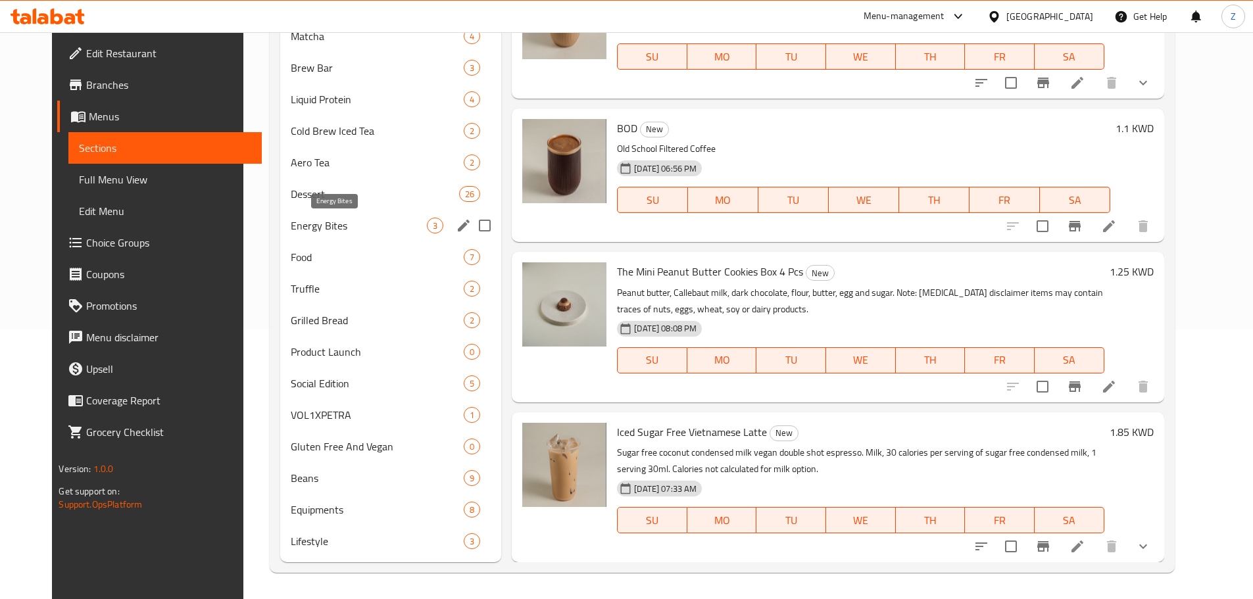
click at [291, 231] on span "Energy Bites" at bounding box center [359, 226] width 136 height 16
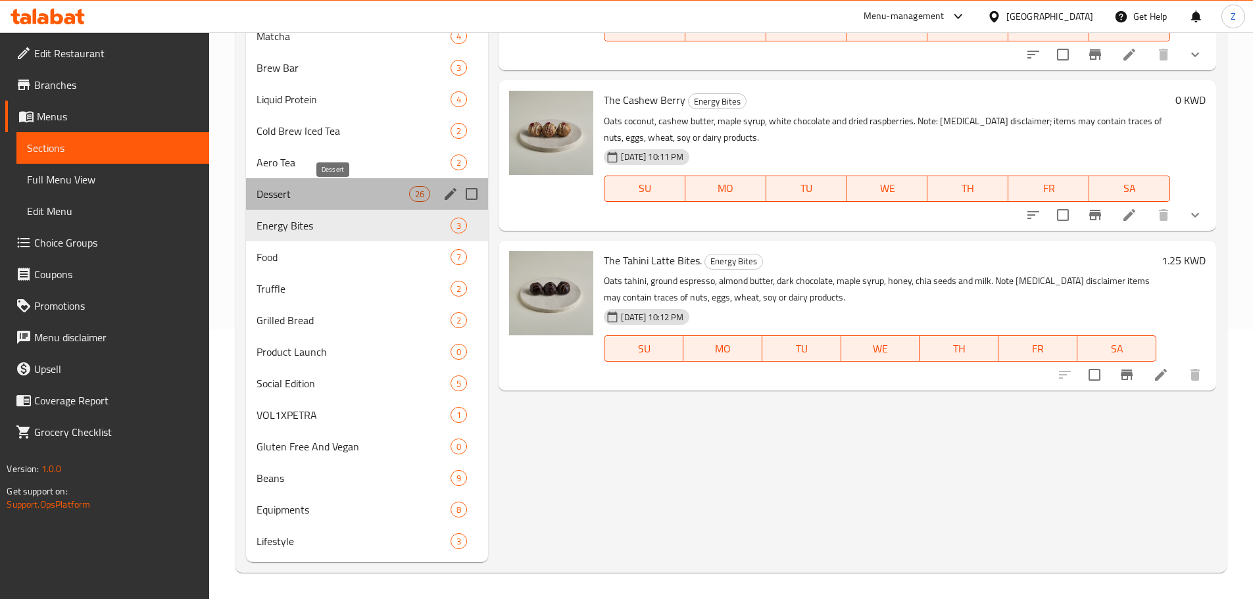
click at [295, 195] on span "Dessert" at bounding box center [333, 194] width 153 height 16
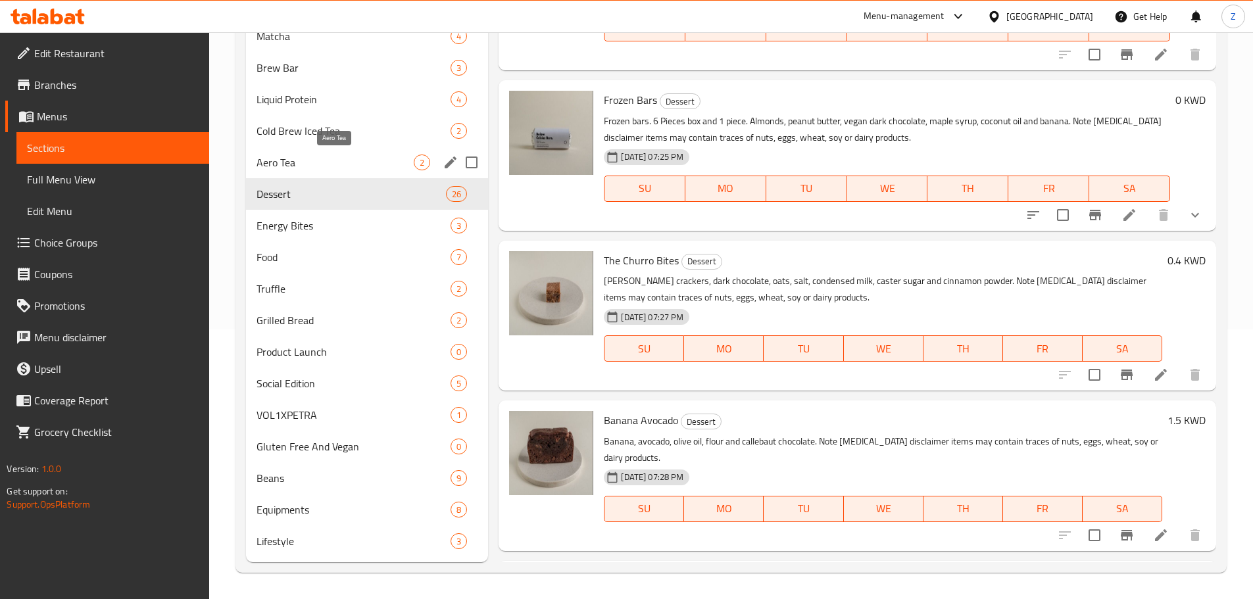
click at [299, 169] on span "Aero Tea" at bounding box center [336, 163] width 158 height 16
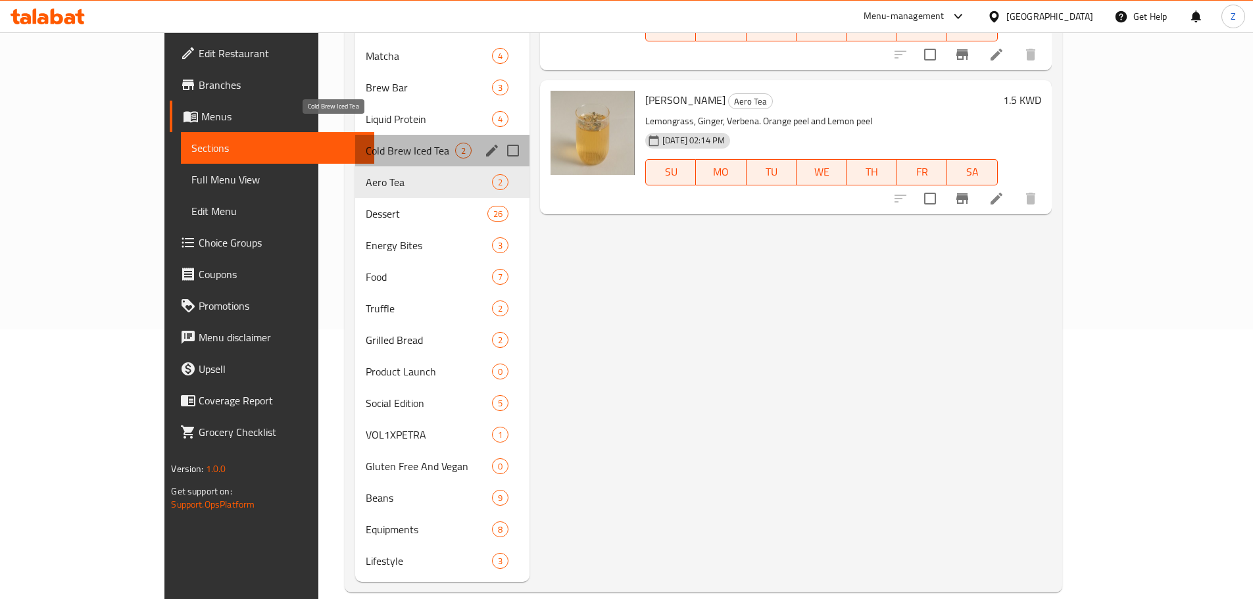
click at [366, 143] on span "Cold Brew Iced Tea" at bounding box center [410, 151] width 89 height 16
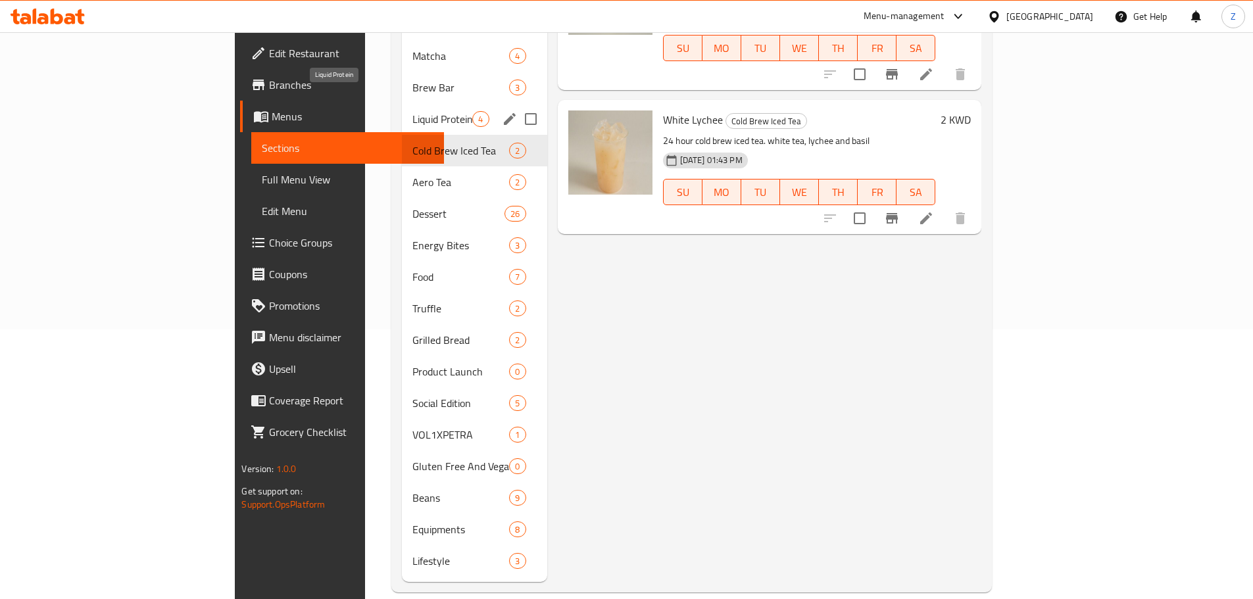
click at [412, 111] on span "Liquid Protein" at bounding box center [442, 119] width 60 height 16
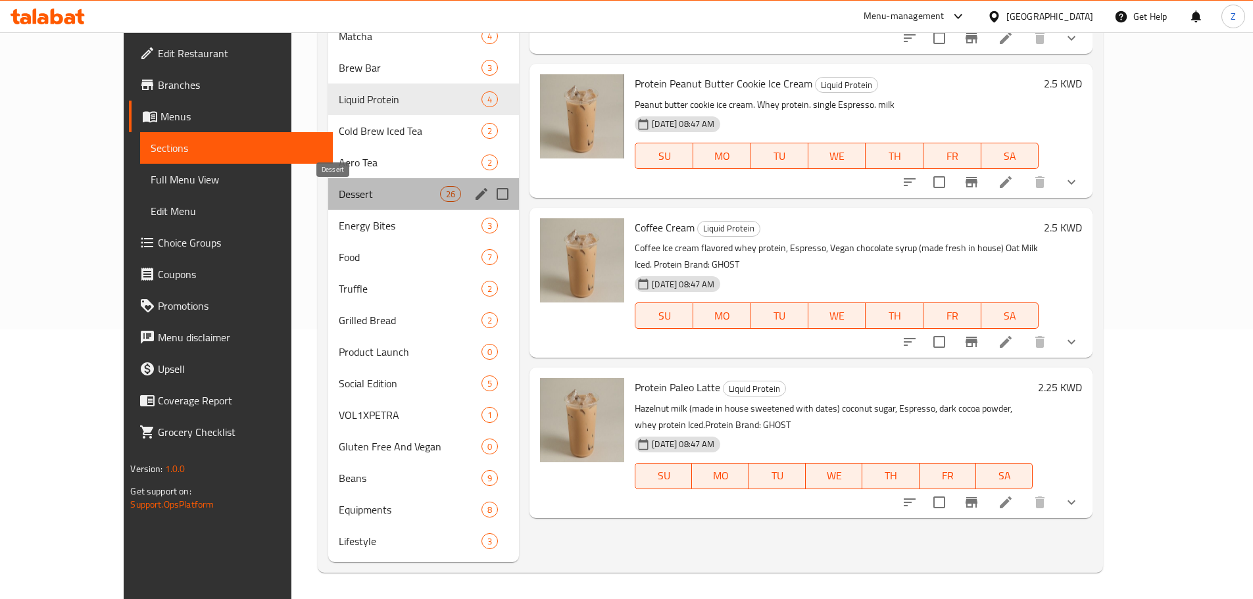
click at [339, 191] on span "Dessert" at bounding box center [389, 194] width 101 height 16
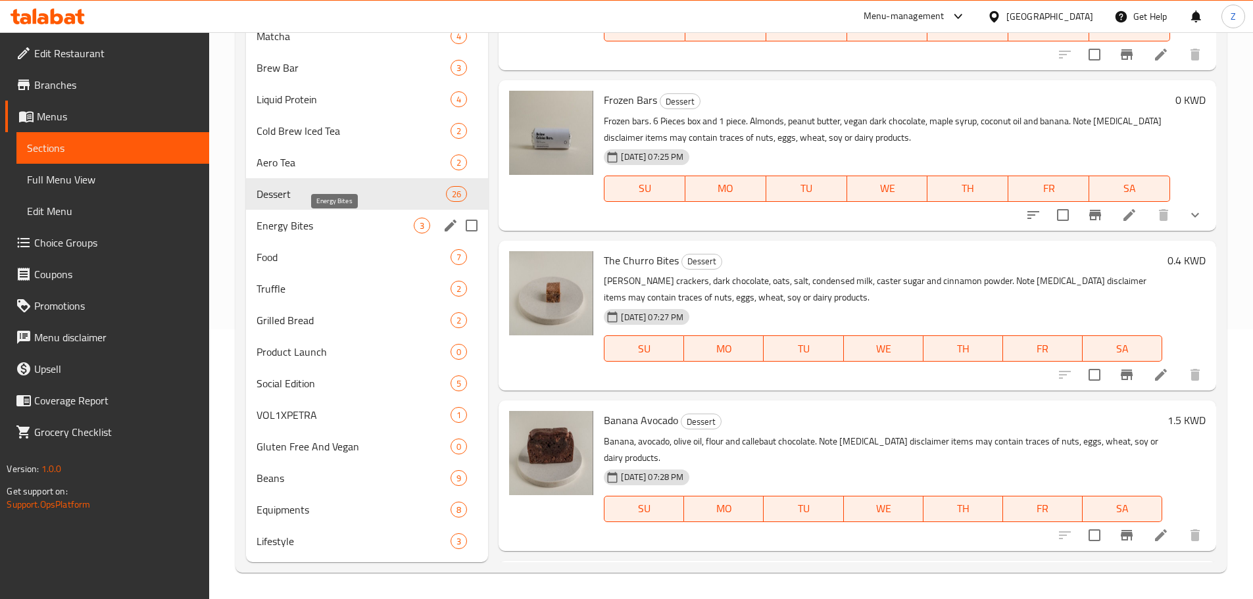
click at [308, 228] on span "Energy Bites" at bounding box center [336, 226] width 158 height 16
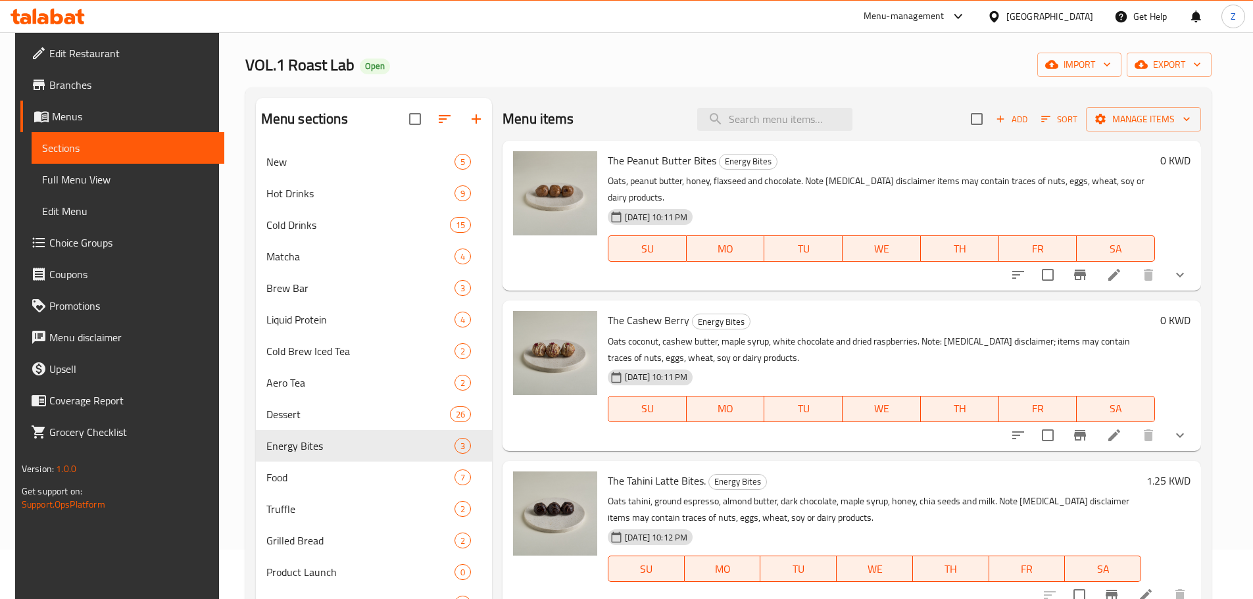
scroll to position [72, 0]
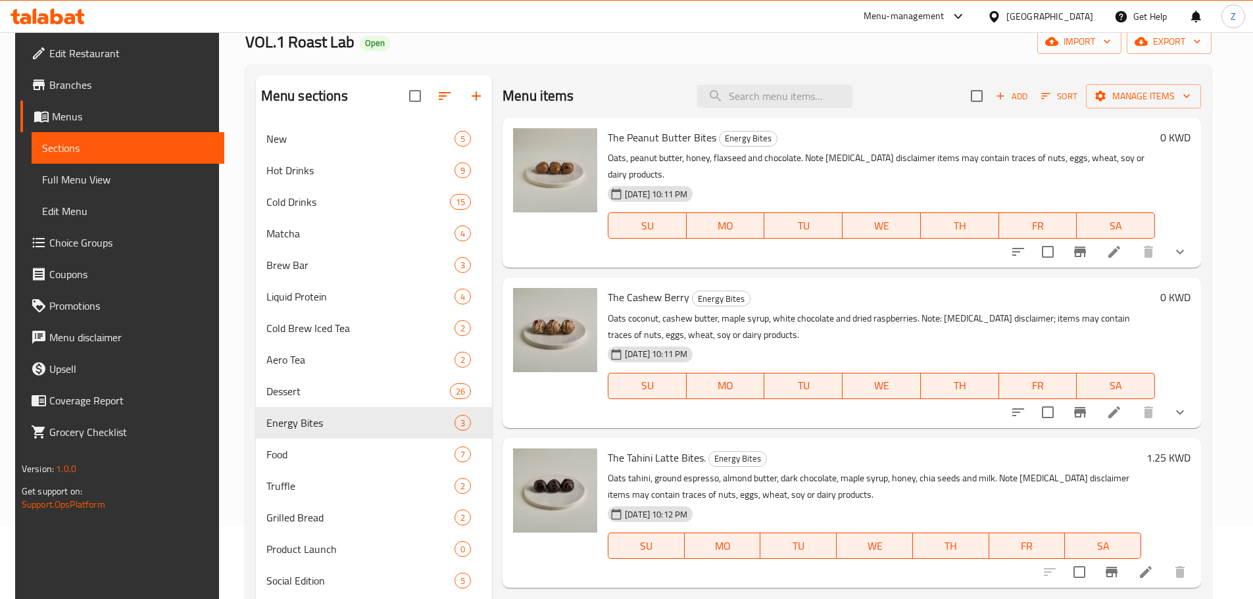
click at [1196, 259] on button "show more" at bounding box center [1180, 252] width 32 height 32
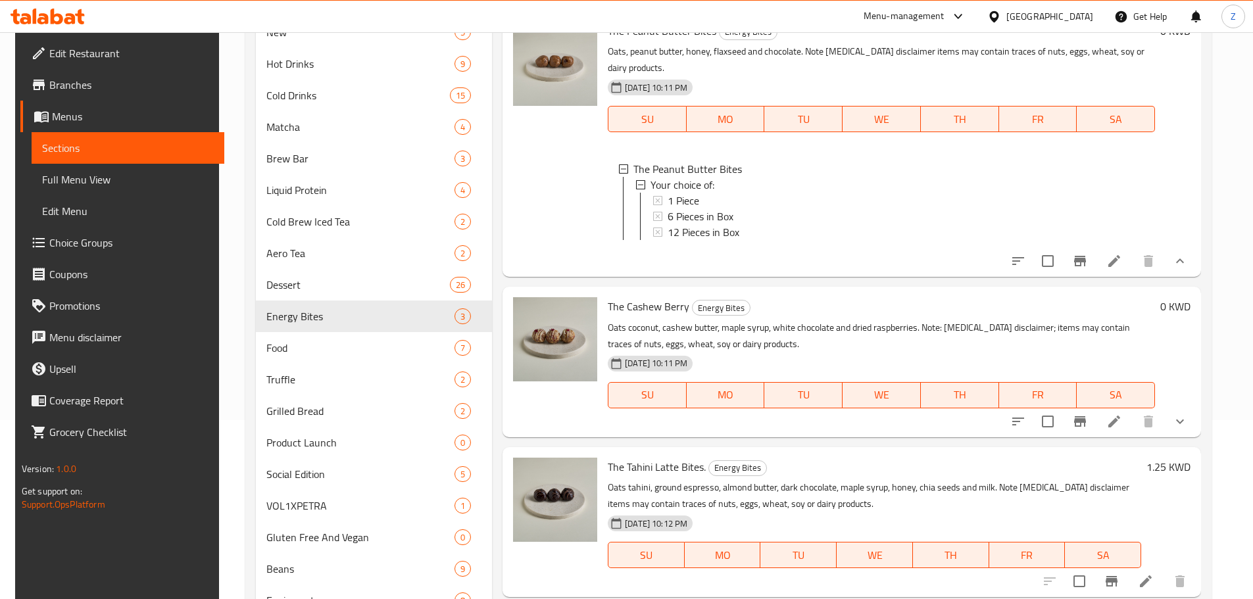
scroll to position [197, 0]
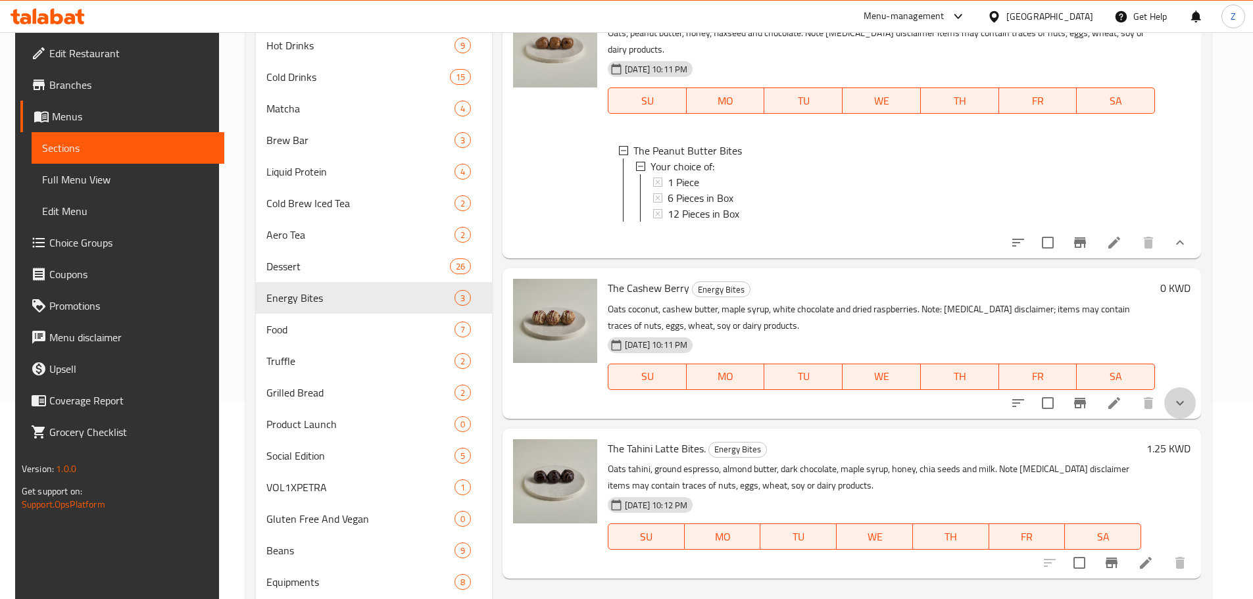
click at [1194, 419] on button "show more" at bounding box center [1180, 403] width 32 height 32
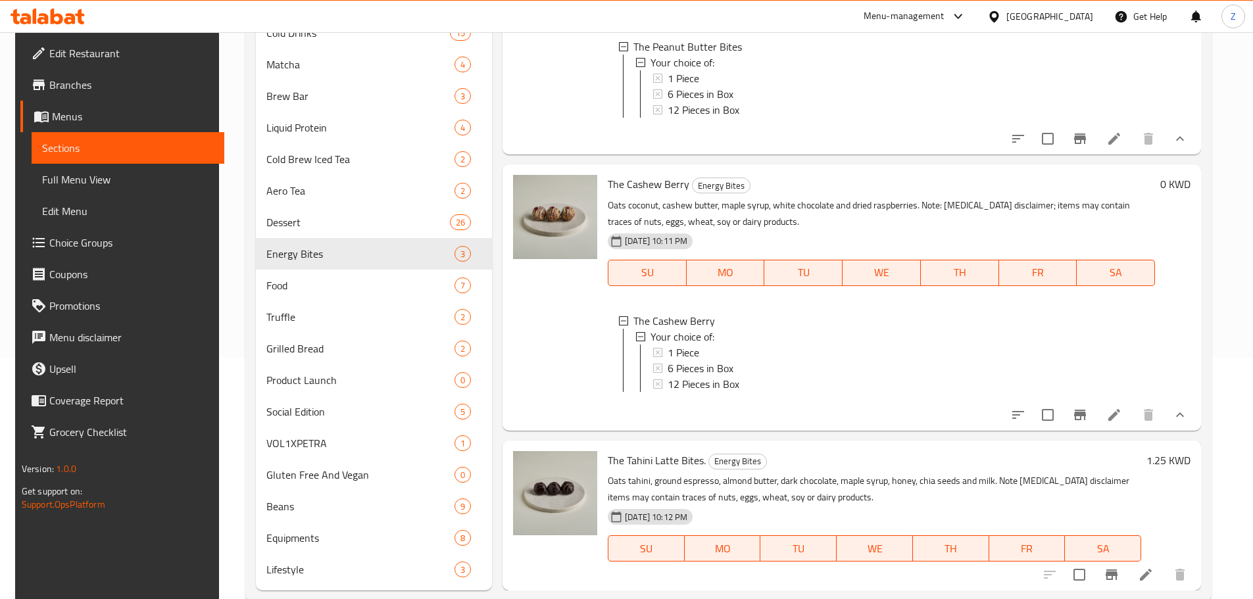
scroll to position [270, 0]
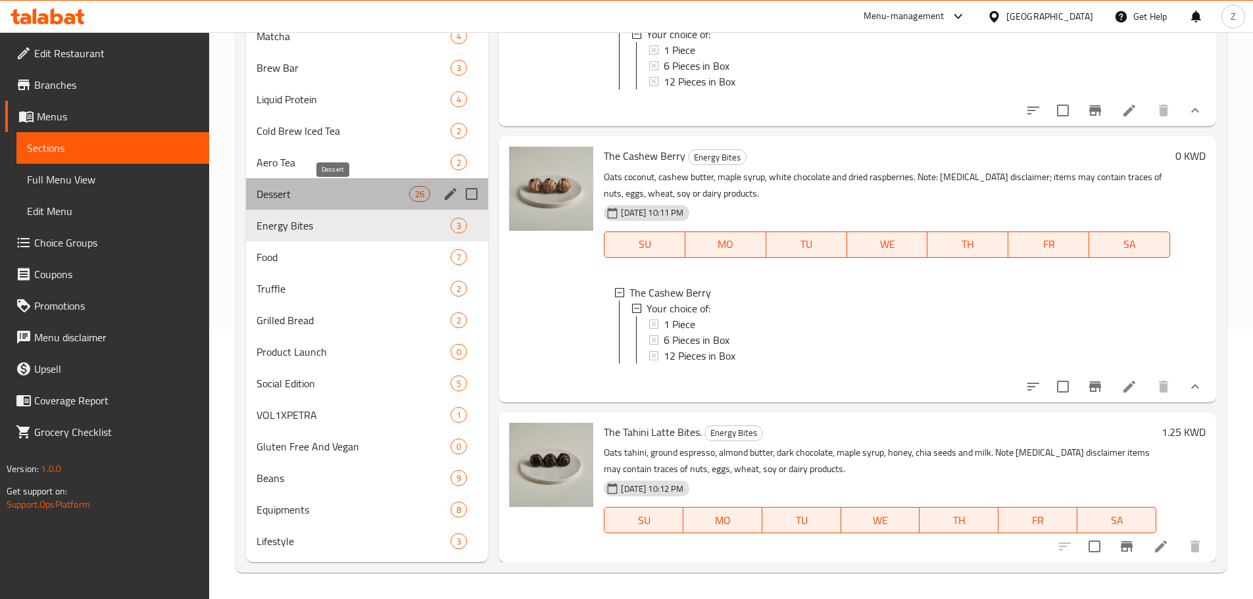
click at [301, 196] on span "Dessert" at bounding box center [333, 194] width 153 height 16
